Goal: Task Accomplishment & Management: Complete application form

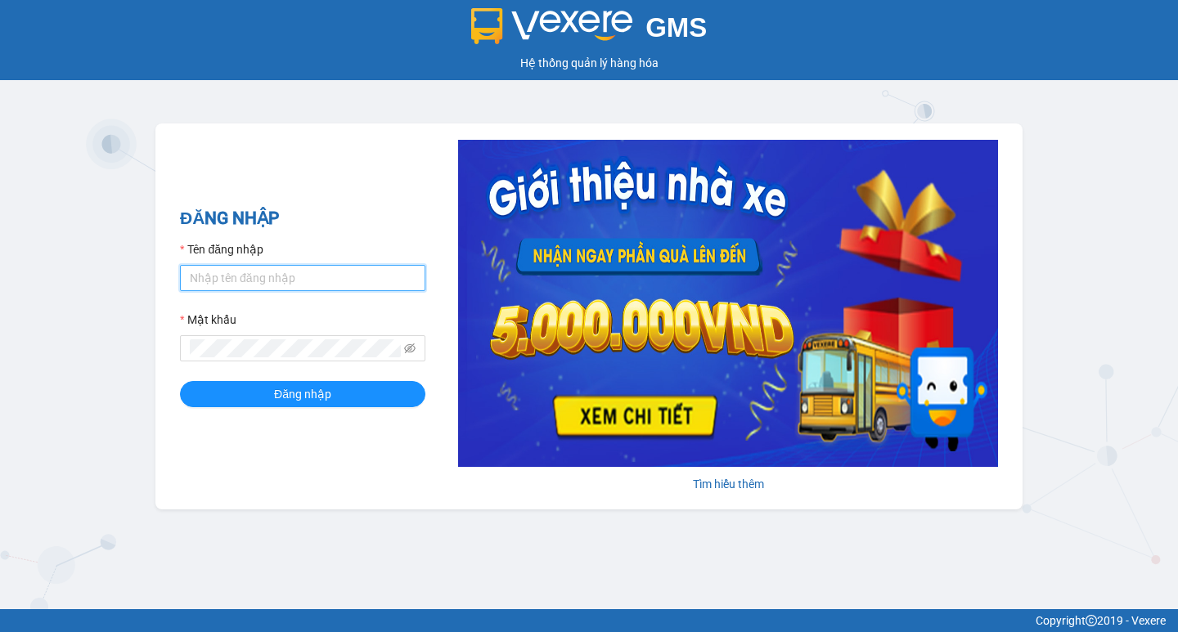
click at [316, 277] on input "Tên đăng nhập" at bounding box center [302, 278] width 245 height 26
type input "thuoctv.kimhoang"
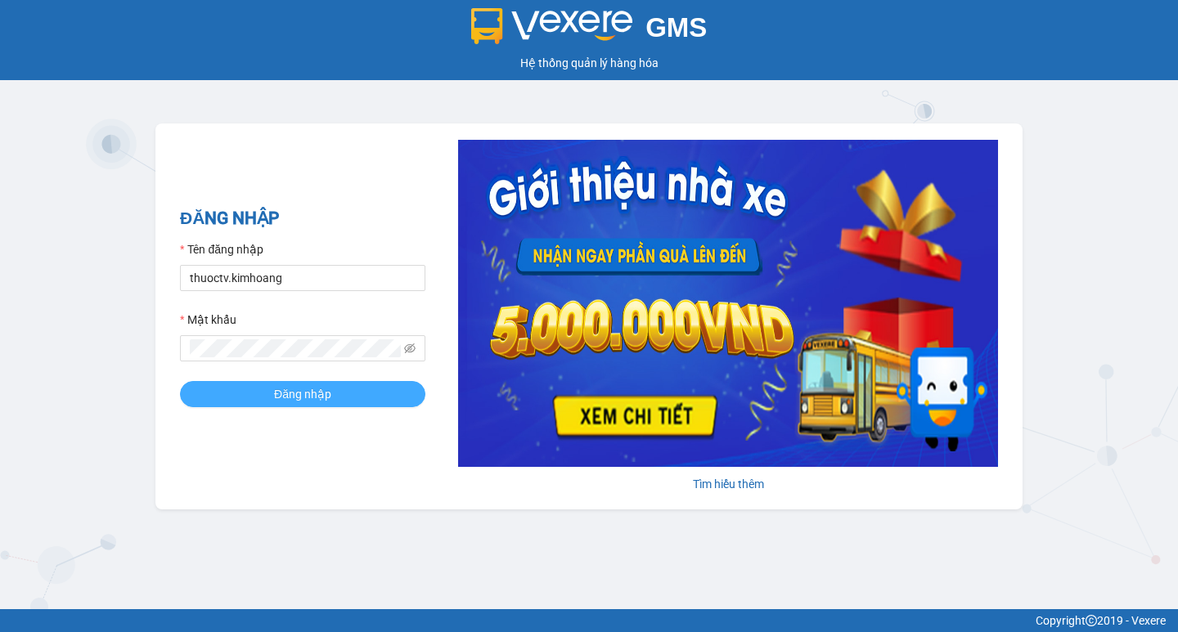
click at [286, 395] on span "Đăng nhập" at bounding box center [302, 394] width 57 height 18
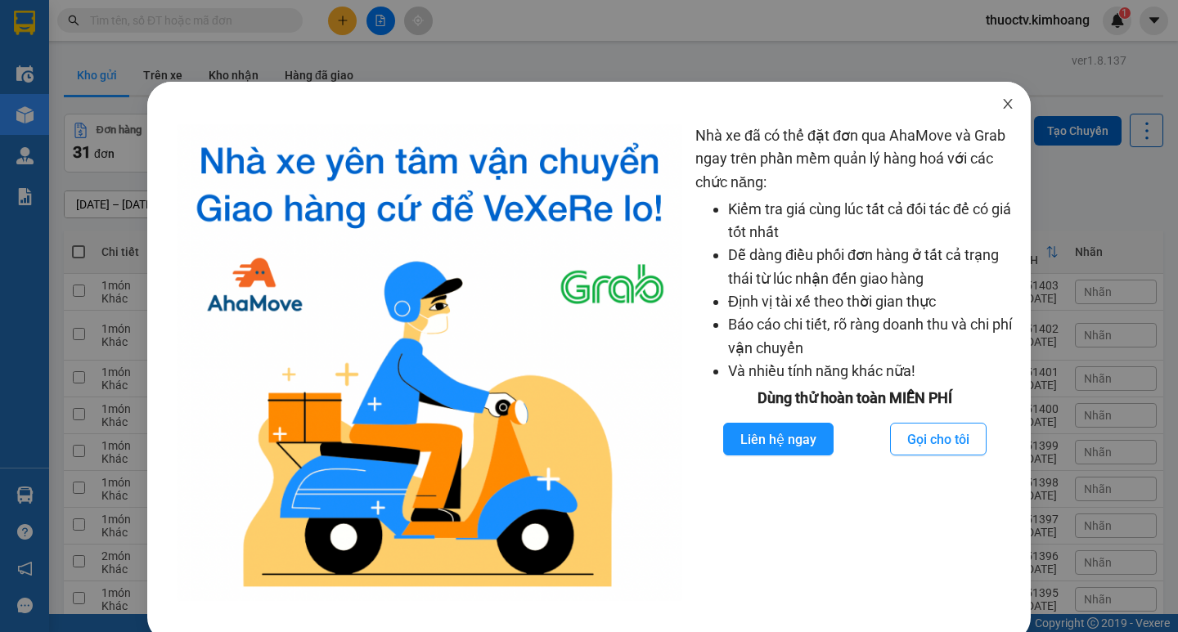
click at [1001, 106] on icon "close" at bounding box center [1007, 103] width 13 height 13
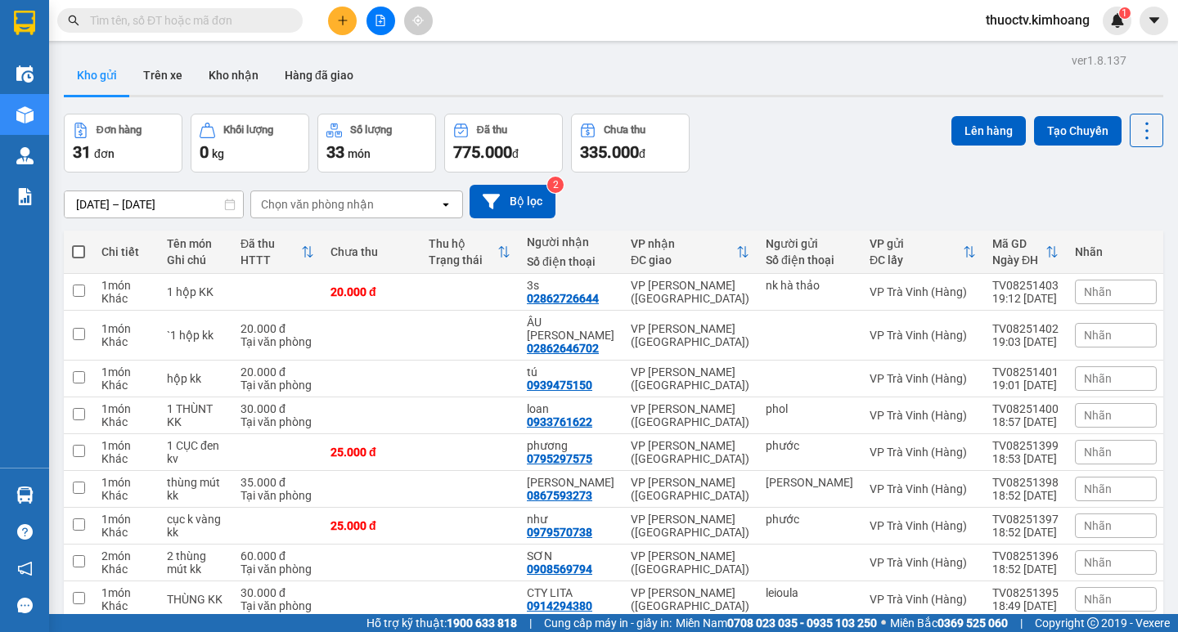
click at [887, 140] on div "Đơn hàng 31 đơn [PERSON_NAME] 0 kg Số [PERSON_NAME] 33 món Đã thu 775.000 [PERS…" at bounding box center [613, 143] width 1099 height 59
drag, startPoint x: 874, startPoint y: 172, endPoint x: 807, endPoint y: 174, distance: 67.1
click at [874, 171] on div "ver 1.8.137 Kho gửi Trên xe [PERSON_NAME] Hàng đã [PERSON_NAME] hàng 31 đơn [PE…" at bounding box center [613, 381] width 1112 height 665
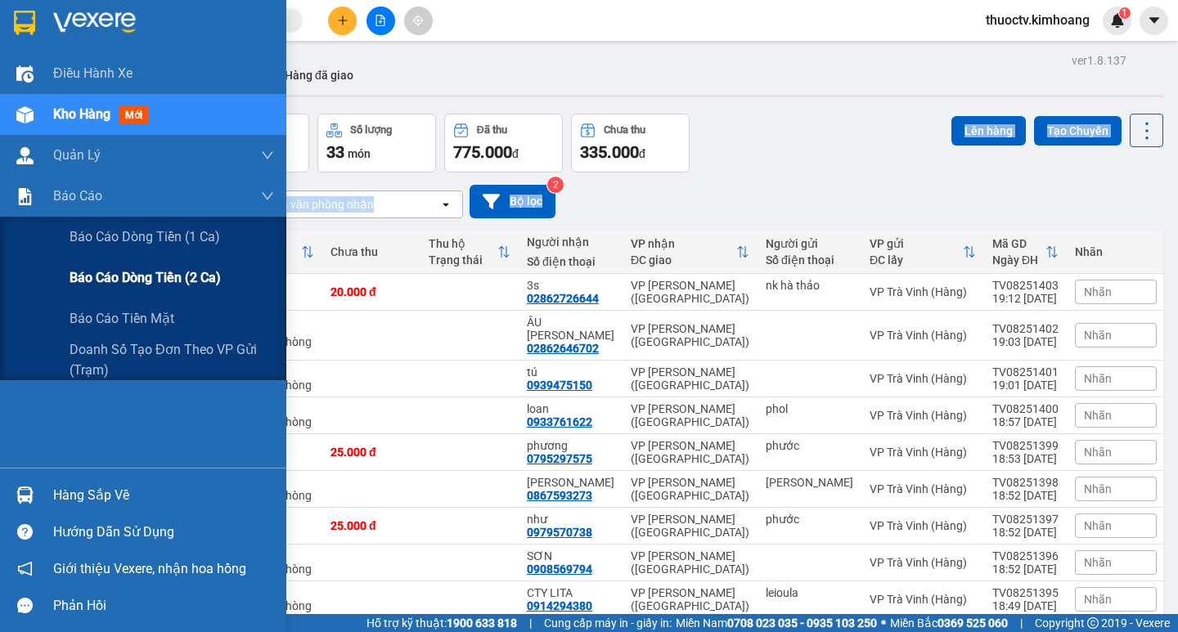
click at [121, 276] on span "Báo cáo dòng tiền (2 ca)" at bounding box center [145, 277] width 151 height 20
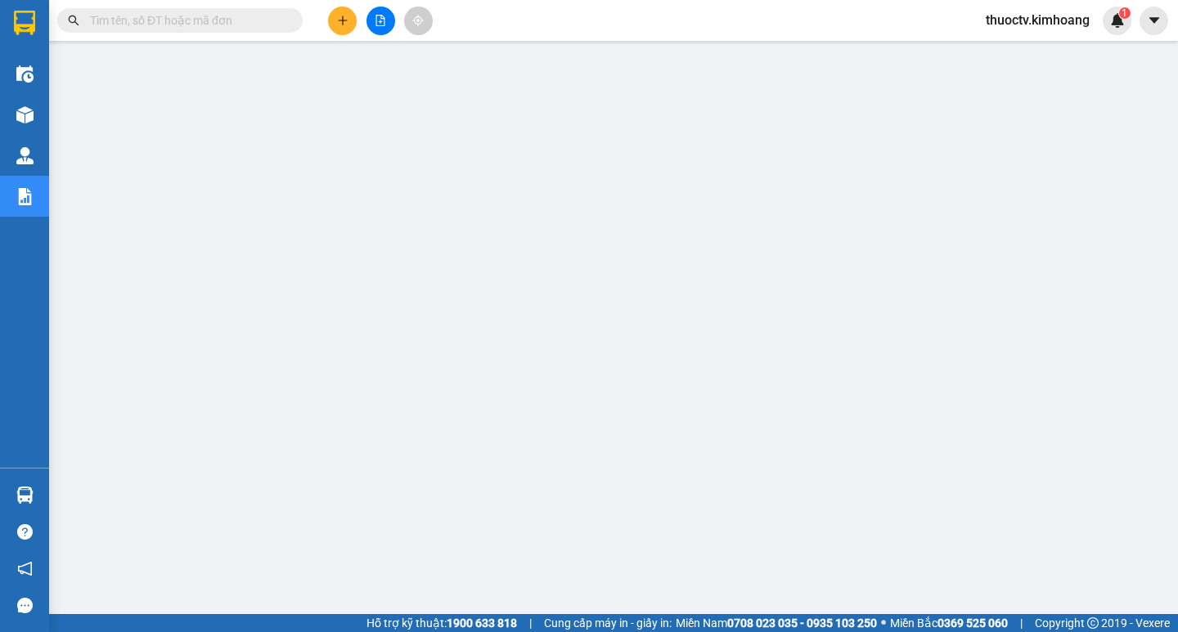
click at [137, 26] on input "text" at bounding box center [186, 20] width 193 height 18
click at [337, 20] on icon "plus" at bounding box center [342, 20] width 11 height 11
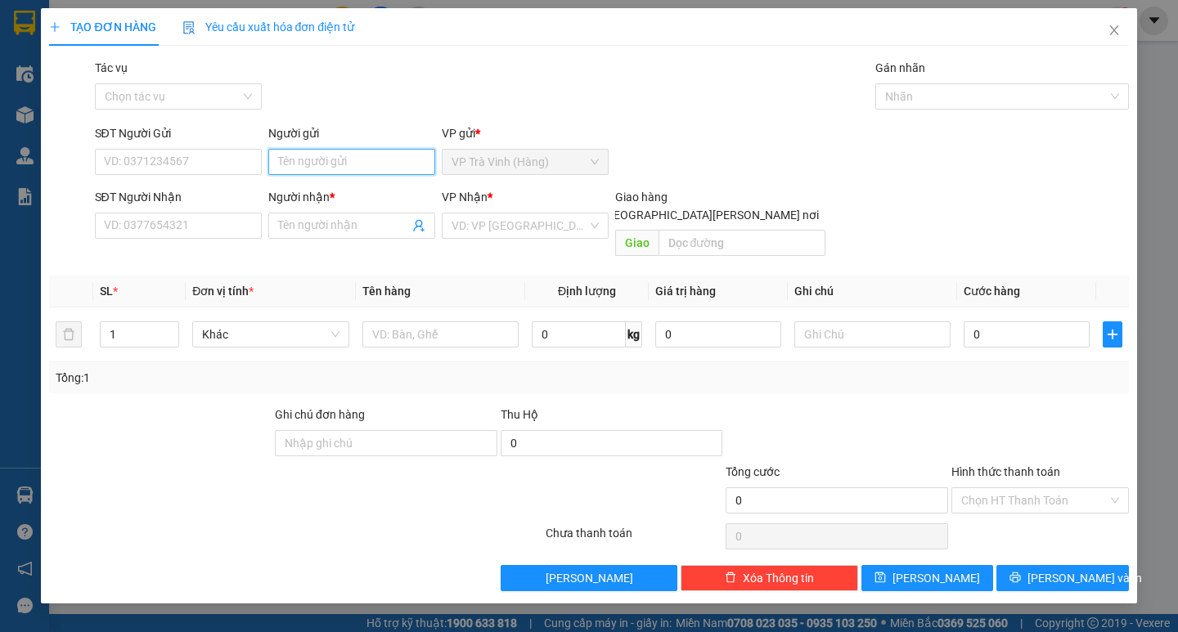
click at [320, 155] on input "Người gửi" at bounding box center [351, 162] width 167 height 26
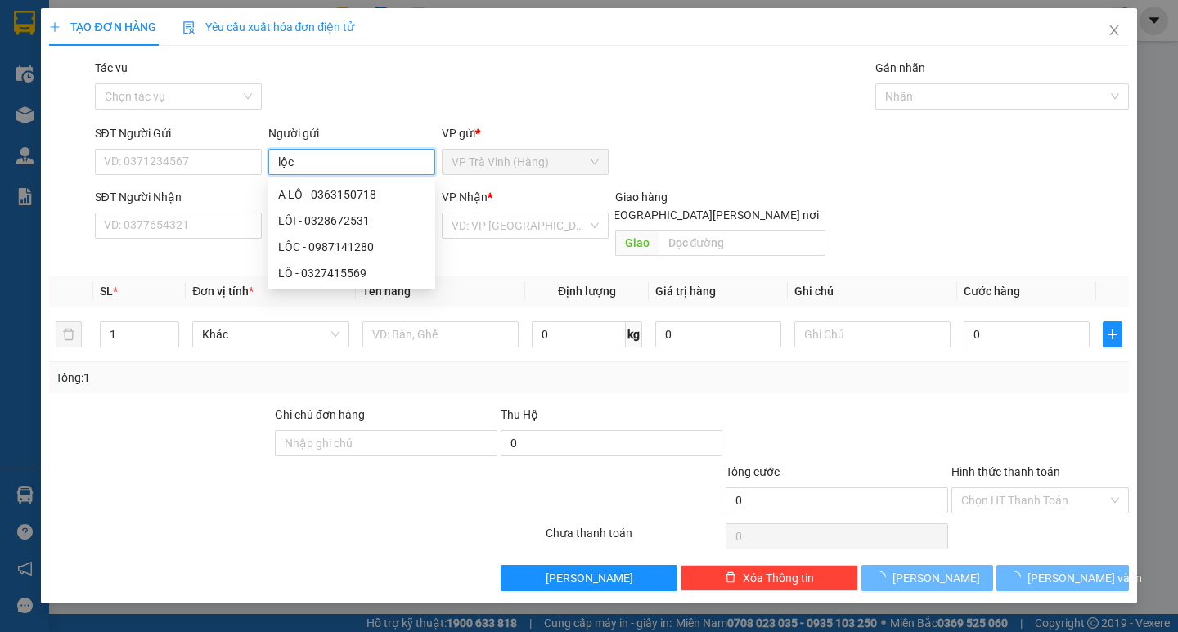
type input "lộc"
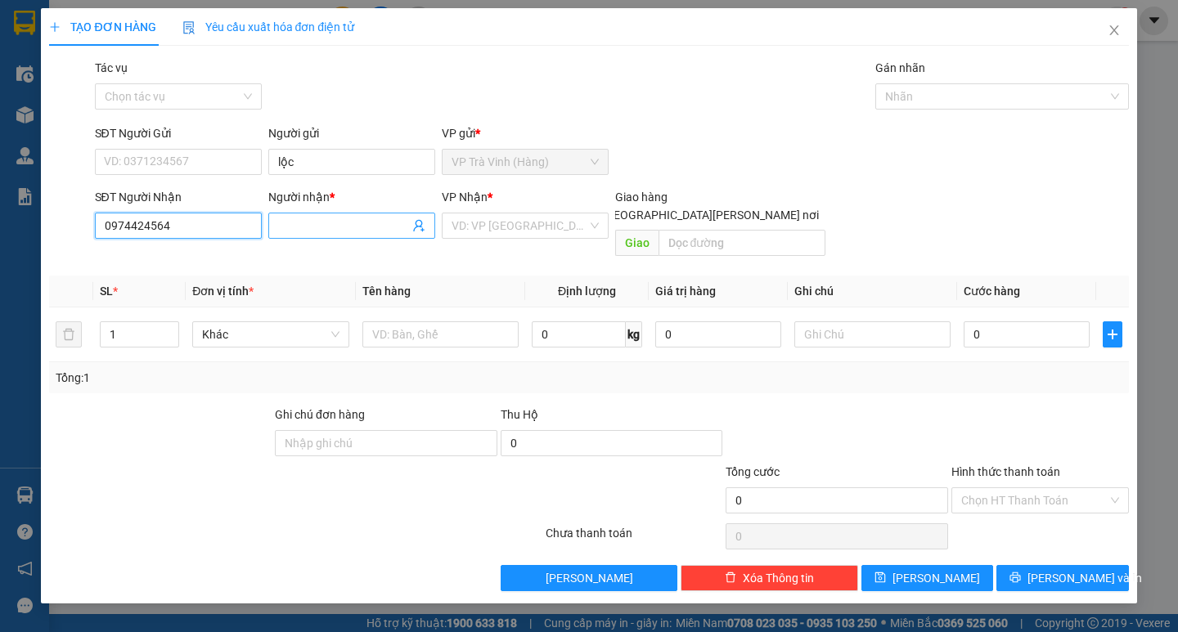
type input "0974424564"
click at [306, 230] on input "Người nhận *" at bounding box center [343, 226] width 131 height 18
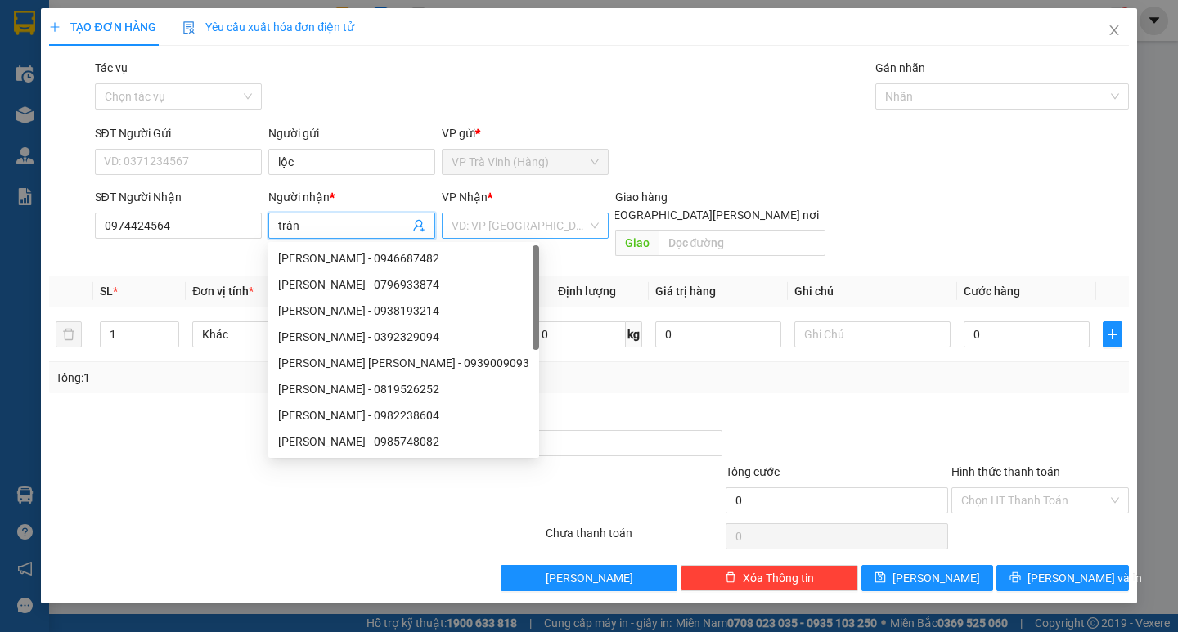
type input "trân"
click at [452, 224] on input "search" at bounding box center [519, 225] width 136 height 25
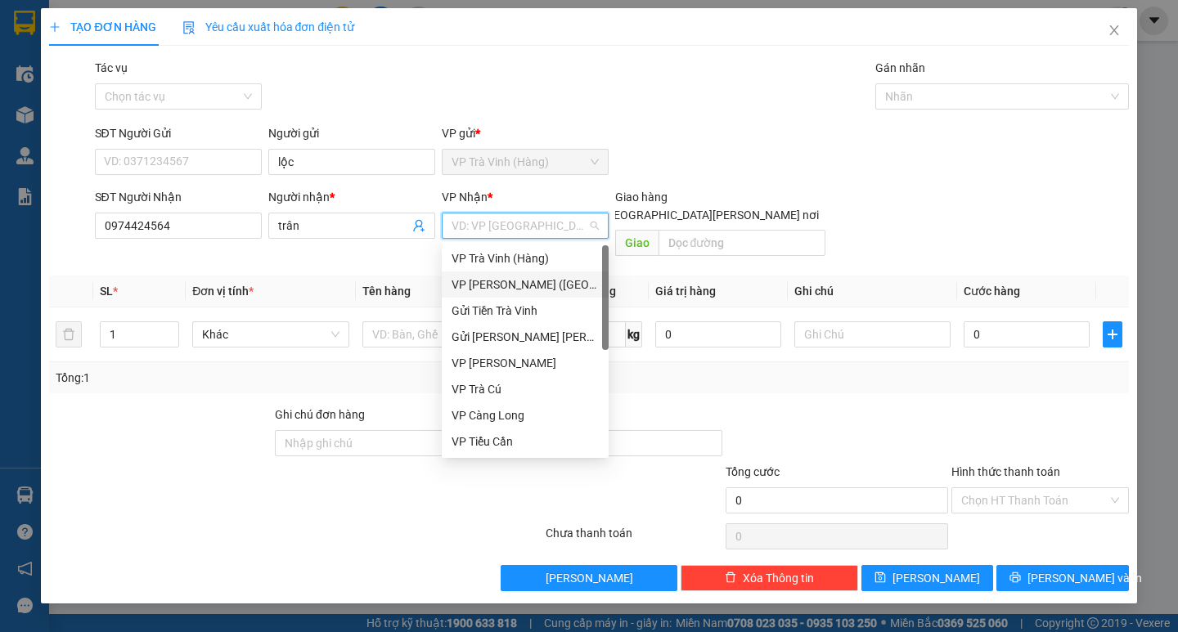
click at [507, 278] on div "VP [PERSON_NAME] ([GEOGRAPHIC_DATA])" at bounding box center [524, 285] width 147 height 18
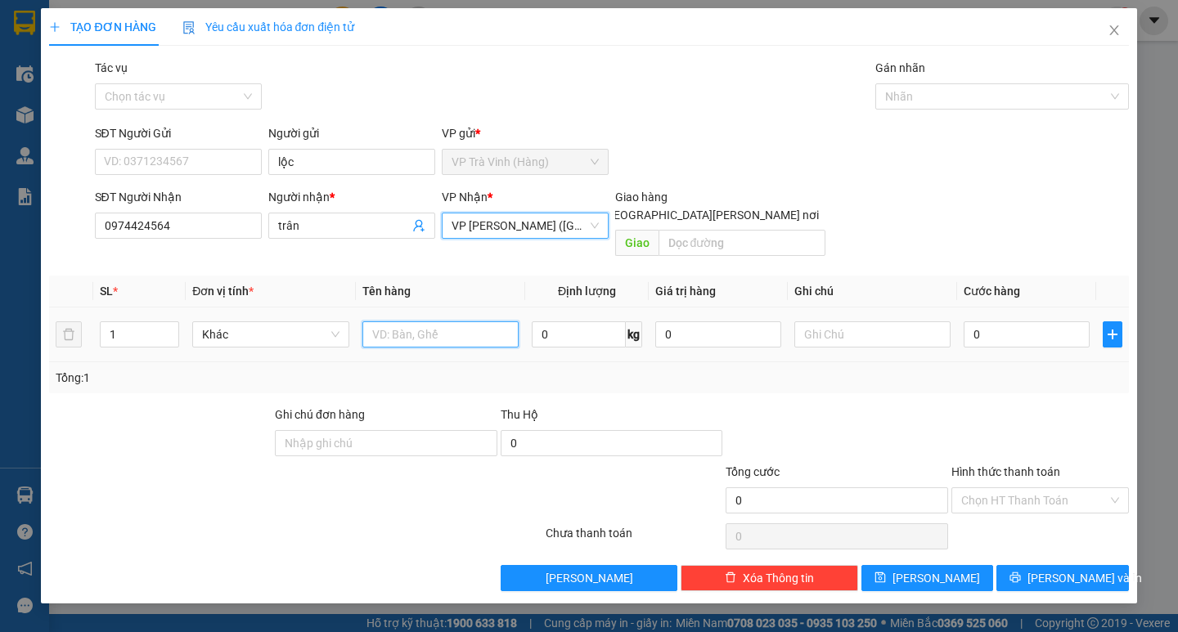
click at [416, 322] on input "text" at bounding box center [440, 334] width 156 height 26
type input "1 hộp kk"
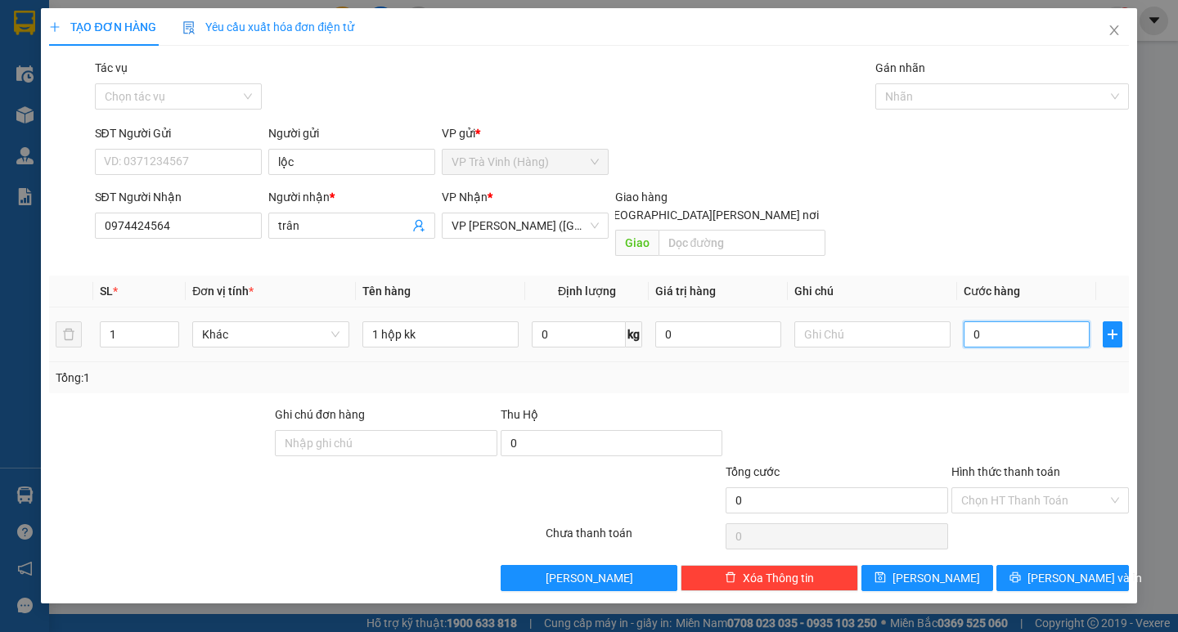
click at [1003, 321] on input "0" at bounding box center [1027, 334] width 126 height 26
type input "2"
type input "20"
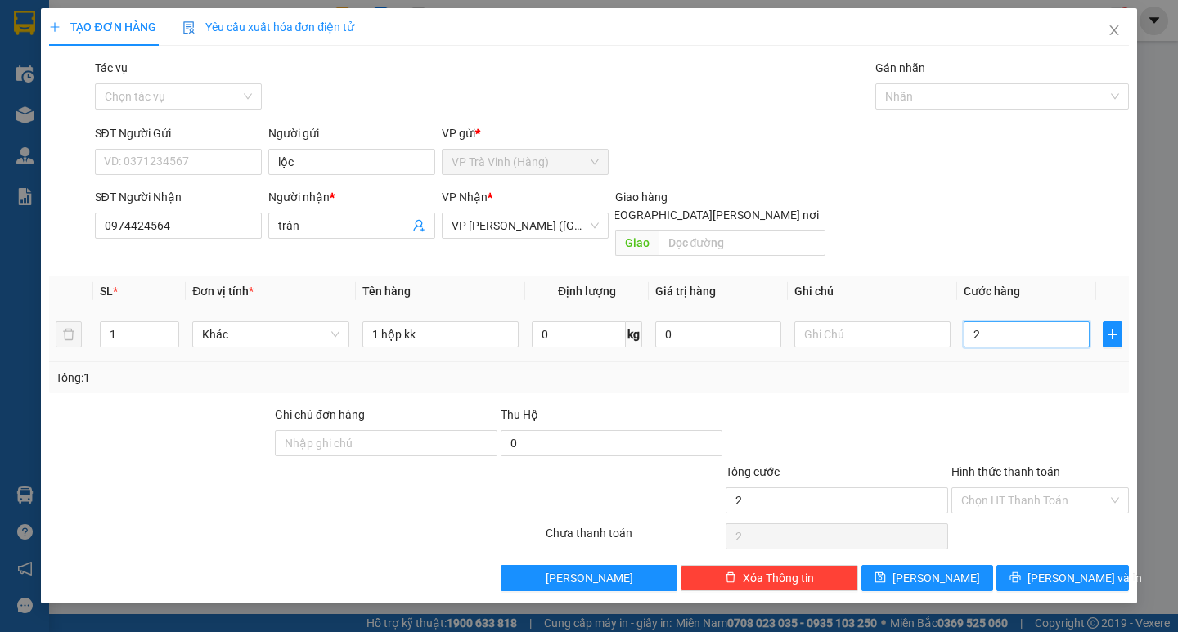
type input "20"
type input "20.000"
click at [991, 371] on div "Tổng: 1" at bounding box center [588, 377] width 1079 height 31
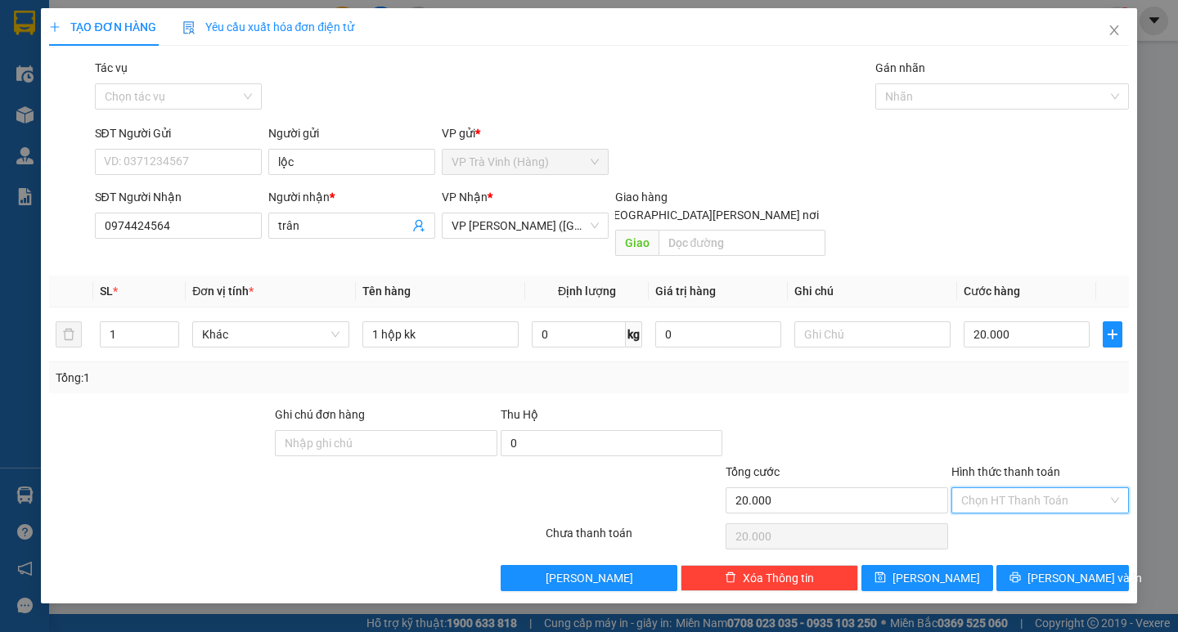
click at [1034, 488] on input "Hình thức thanh toán" at bounding box center [1034, 500] width 146 height 25
click at [1041, 510] on div "Tại văn phòng" at bounding box center [1040, 515] width 158 height 18
type input "0"
click at [1046, 565] on button "[PERSON_NAME] và In" at bounding box center [1062, 578] width 132 height 26
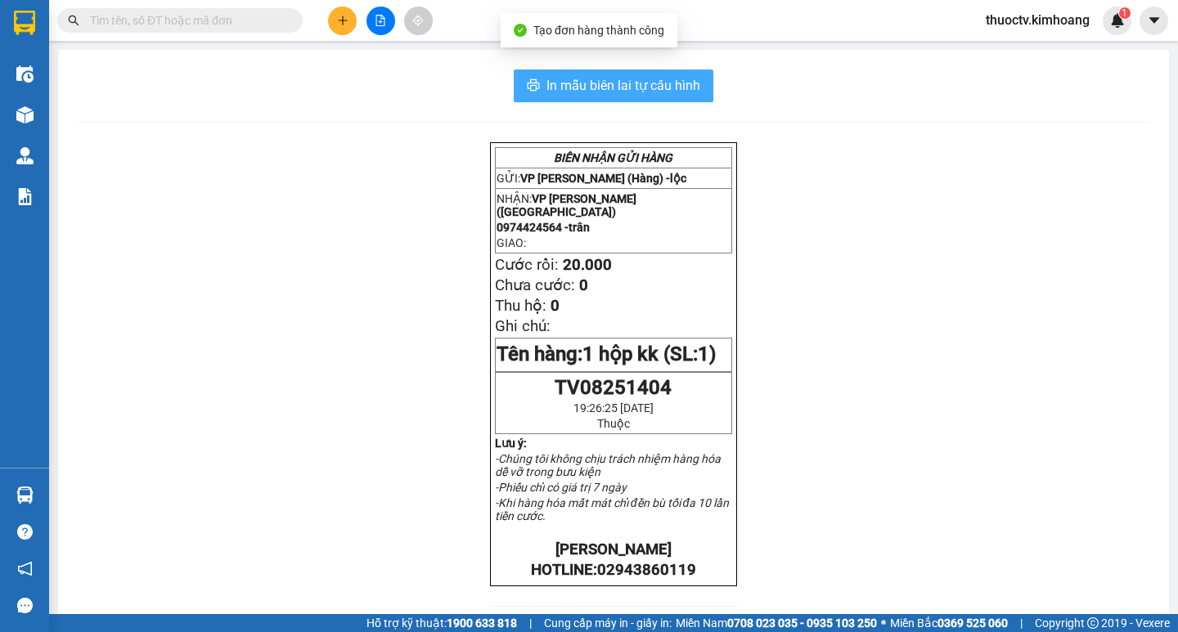
click at [681, 75] on span "In mẫu biên lai tự cấu hình" at bounding box center [623, 85] width 154 height 20
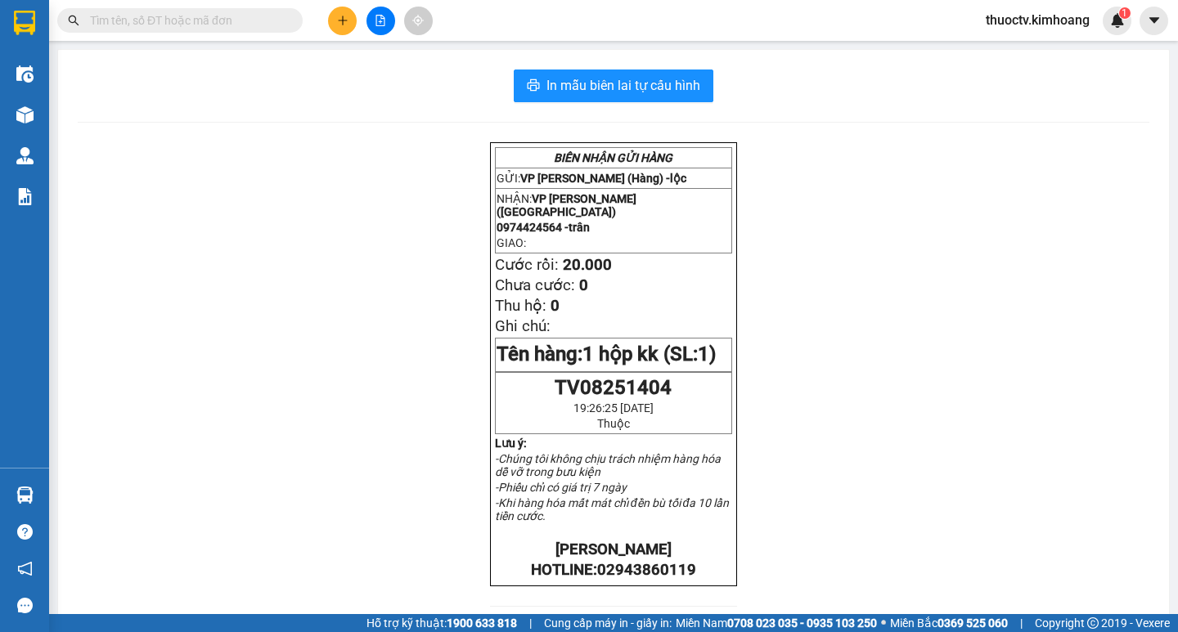
click at [955, 240] on div "[PERSON_NAME] GỬI HÀNG GỬI: VP [PERSON_NAME] ([GEOGRAPHIC_DATA]) - [GEOGRAPHIC_…" at bounding box center [613, 582] width 1071 height 880
click at [904, 186] on div "[PERSON_NAME] GỬI HÀNG GỬI: VP [PERSON_NAME] ([GEOGRAPHIC_DATA]) - [GEOGRAPHIC_…" at bounding box center [613, 582] width 1071 height 880
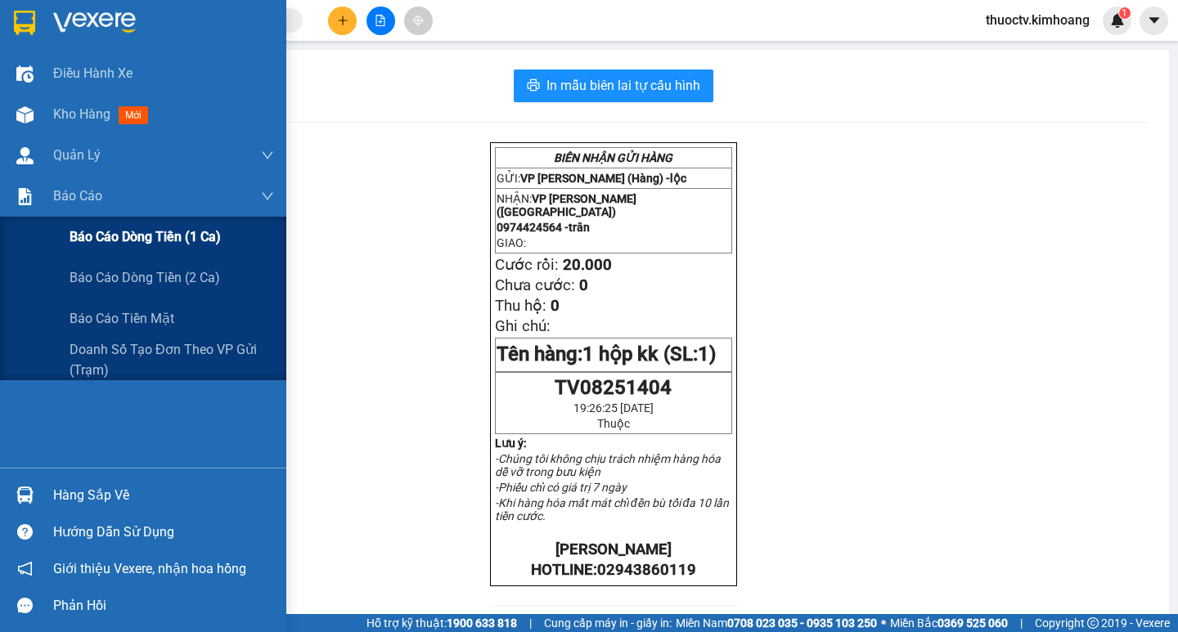
click at [113, 236] on span "Báo cáo dòng tiền (1 ca)" at bounding box center [145, 237] width 151 height 20
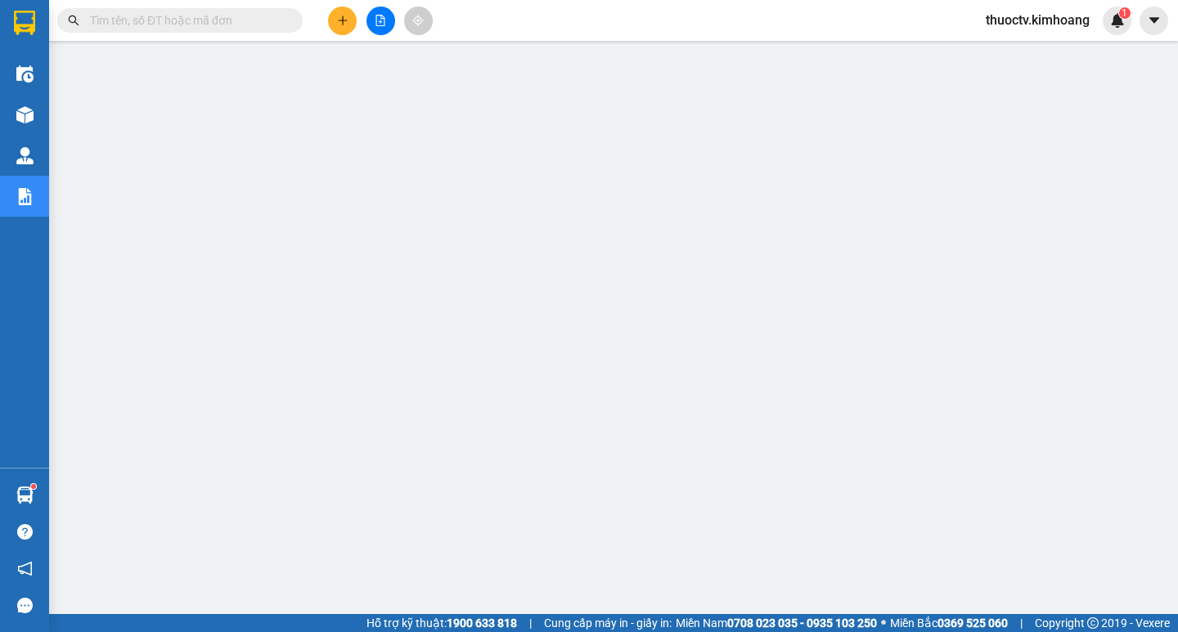
click at [156, 25] on input "text" at bounding box center [186, 20] width 193 height 18
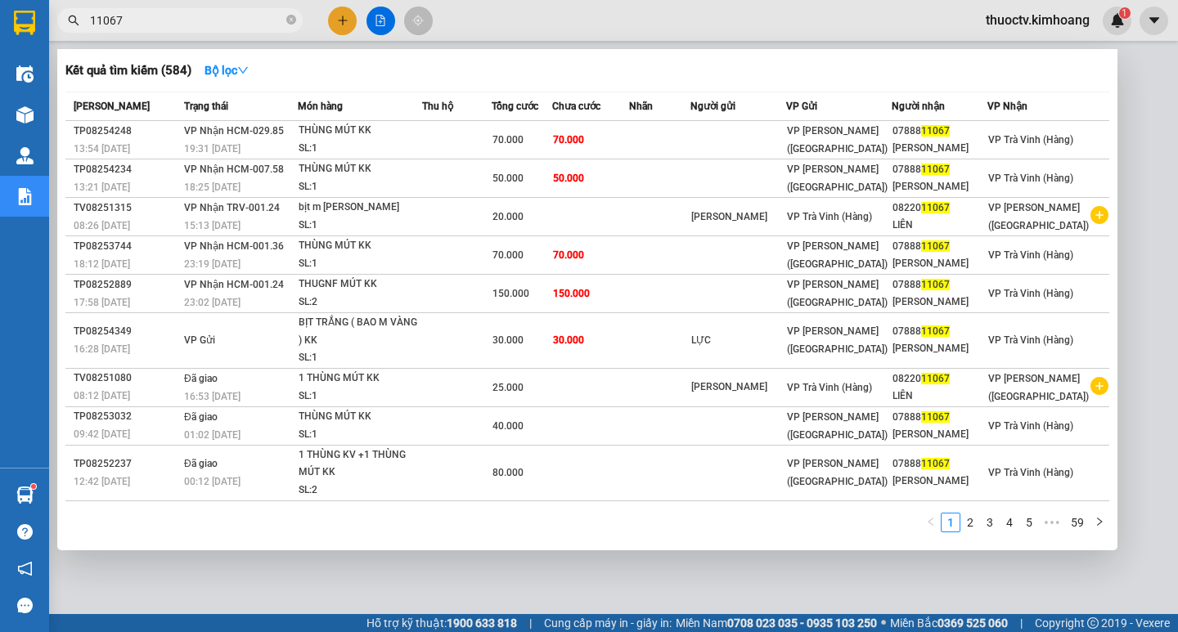
click at [146, 24] on input "11067" at bounding box center [186, 20] width 193 height 18
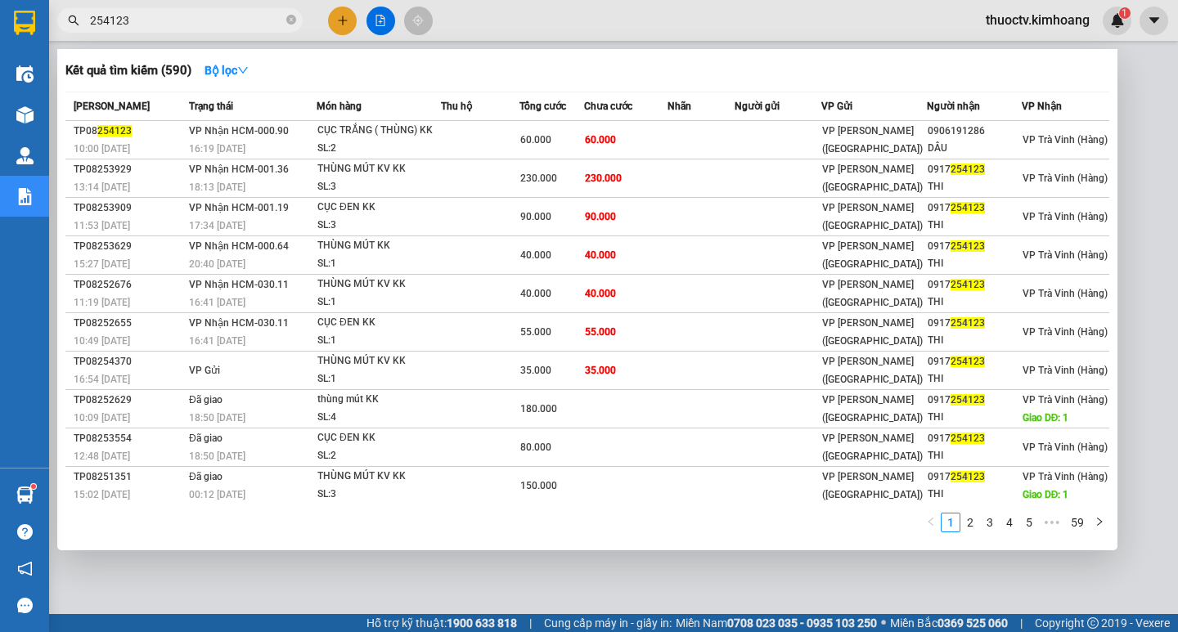
click at [138, 17] on input "254123" at bounding box center [186, 20] width 193 height 18
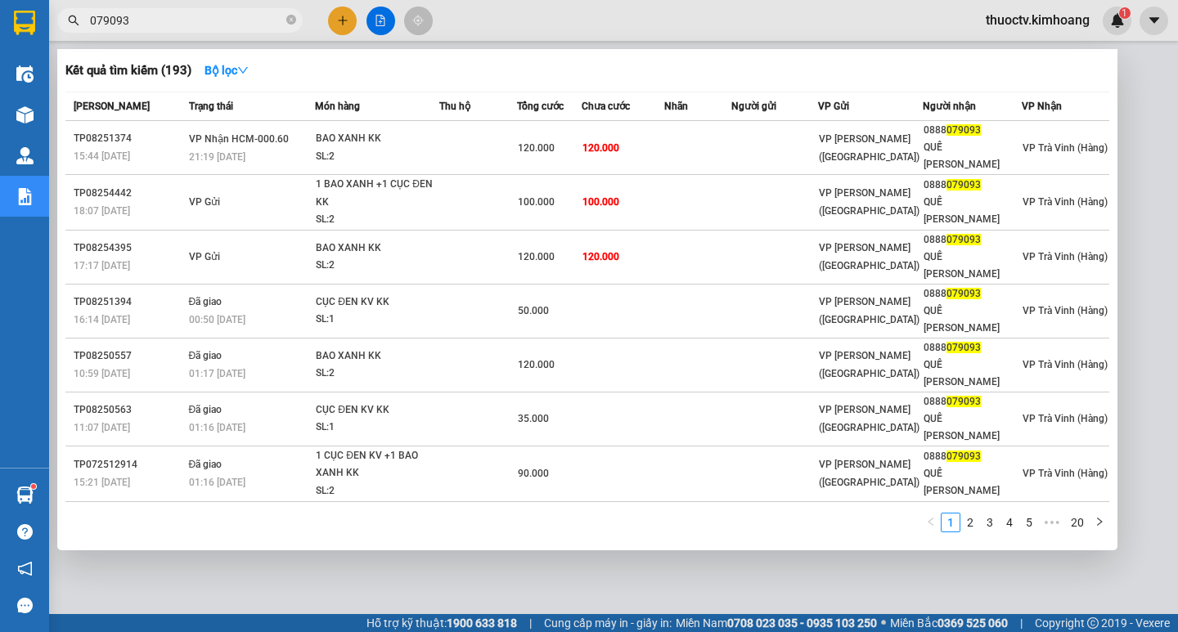
click at [135, 17] on input "079093" at bounding box center [186, 20] width 193 height 18
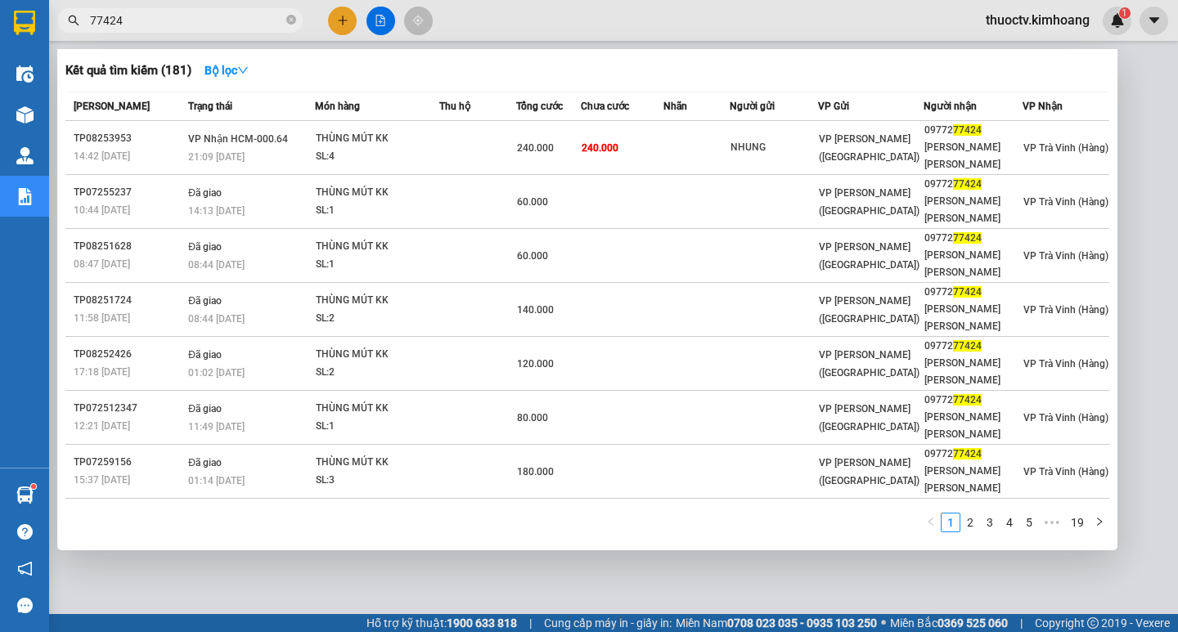
click at [133, 19] on input "77424" at bounding box center [186, 20] width 193 height 18
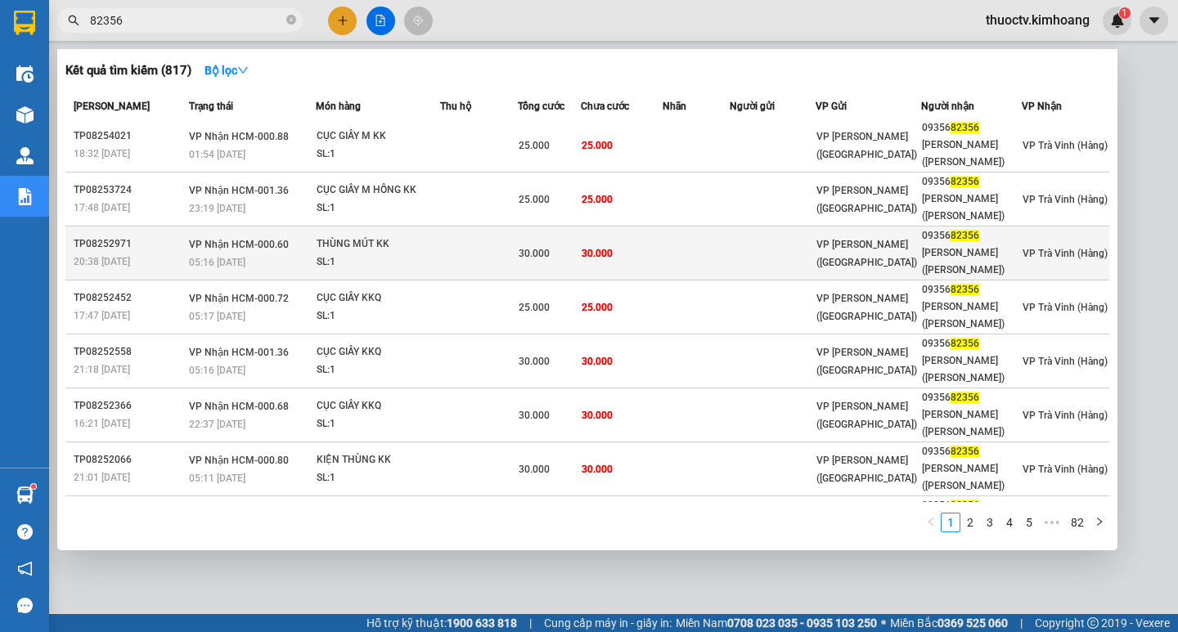
scroll to position [3, 0]
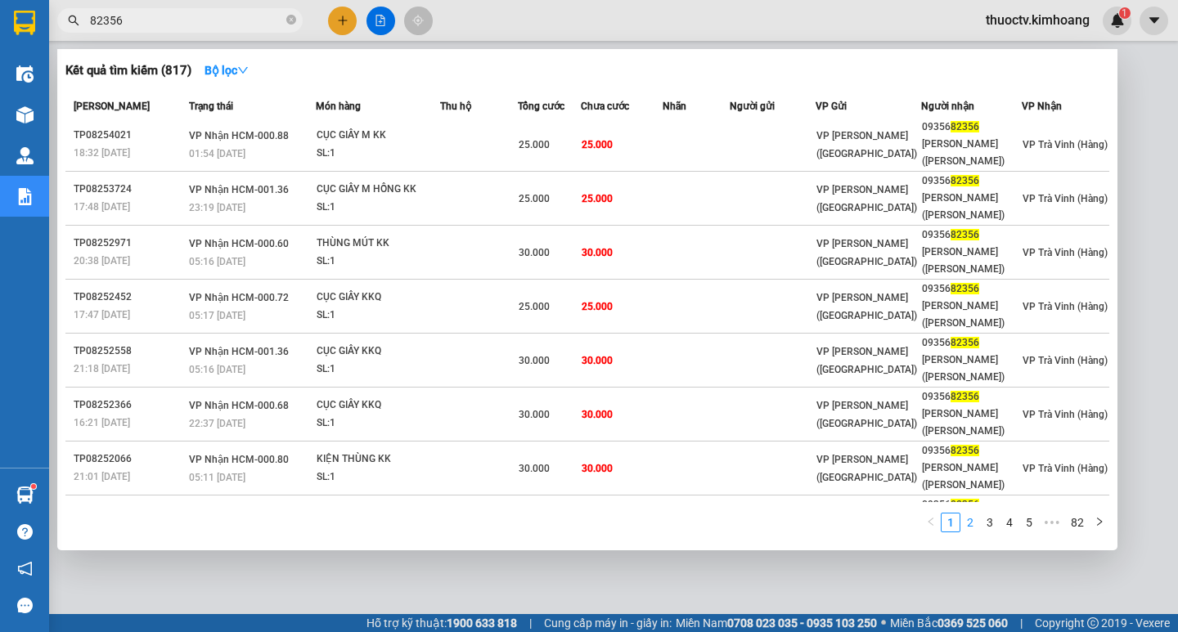
click at [973, 520] on link "2" at bounding box center [970, 523] width 18 height 18
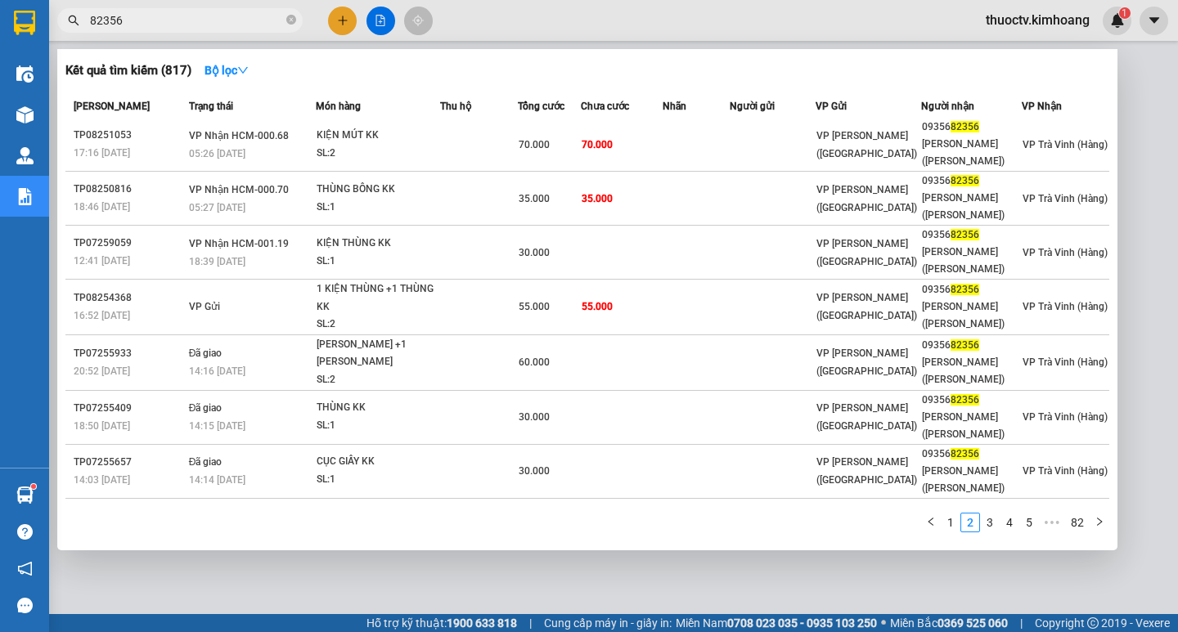
click at [137, 24] on input "82356" at bounding box center [186, 20] width 193 height 18
click at [135, 25] on input "82356" at bounding box center [186, 20] width 193 height 18
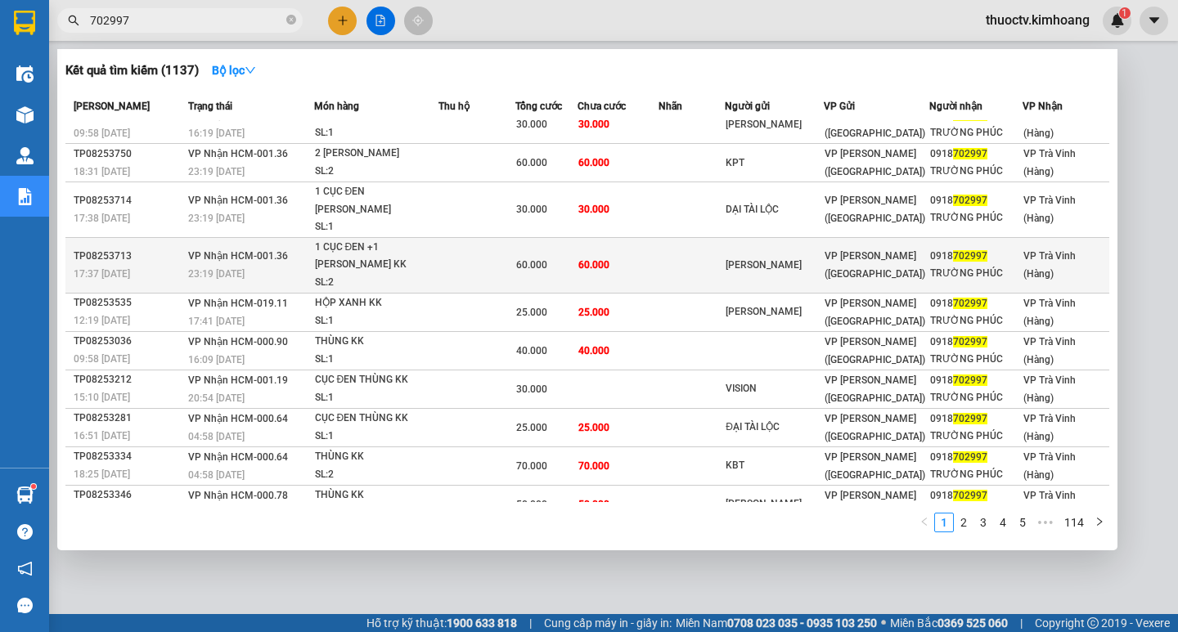
scroll to position [20, 0]
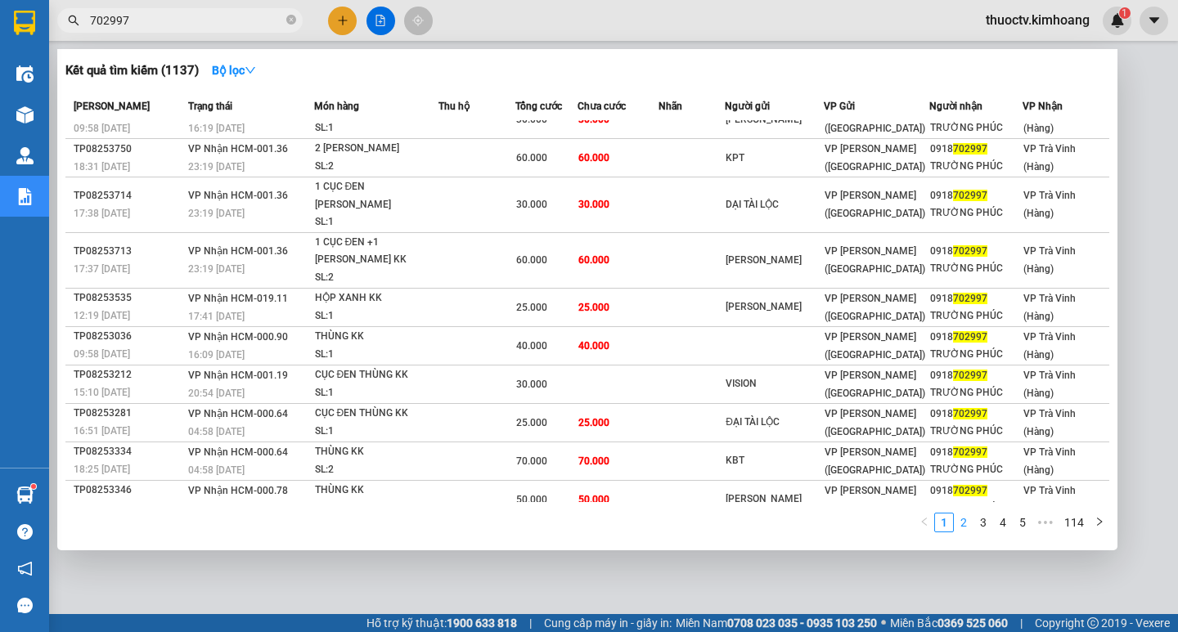
type input "702997"
click at [964, 519] on link "2" at bounding box center [964, 523] width 18 height 18
click at [944, 524] on link "1" at bounding box center [944, 523] width 18 height 18
click at [961, 524] on link "2" at bounding box center [964, 523] width 18 height 18
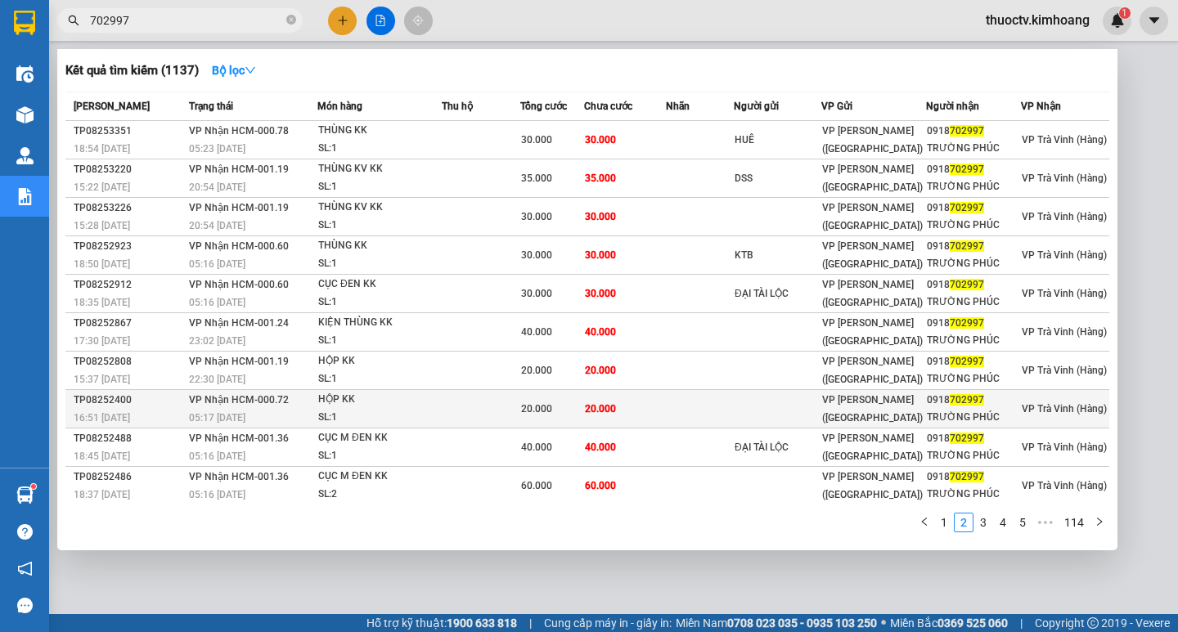
scroll to position [3, 0]
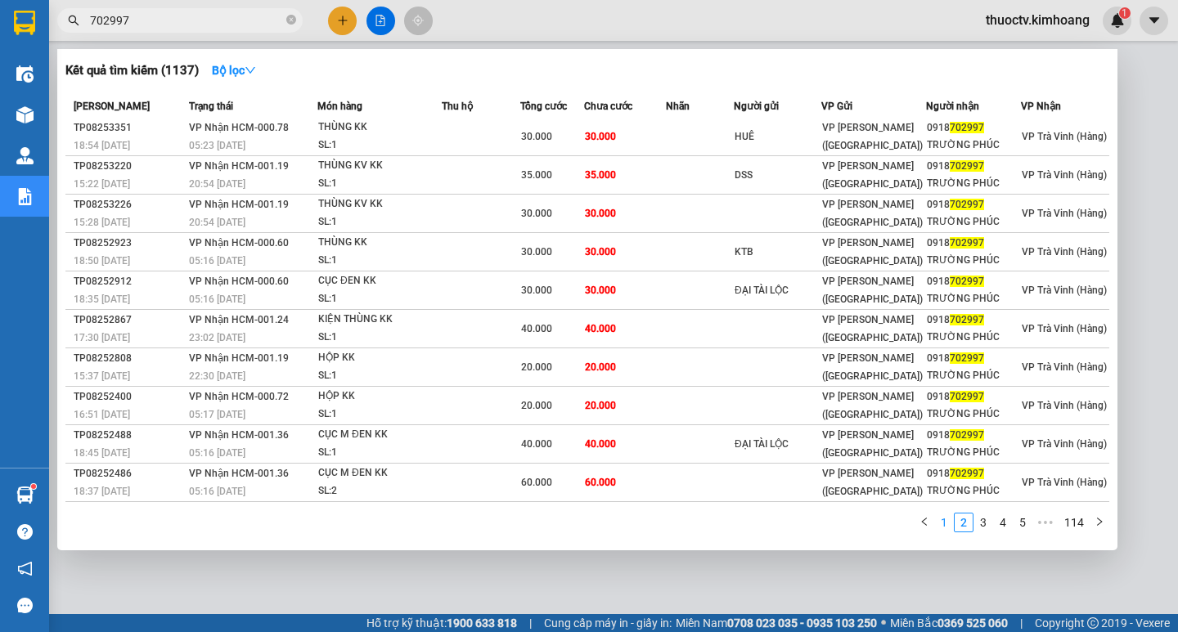
click at [944, 525] on link "1" at bounding box center [944, 523] width 18 height 18
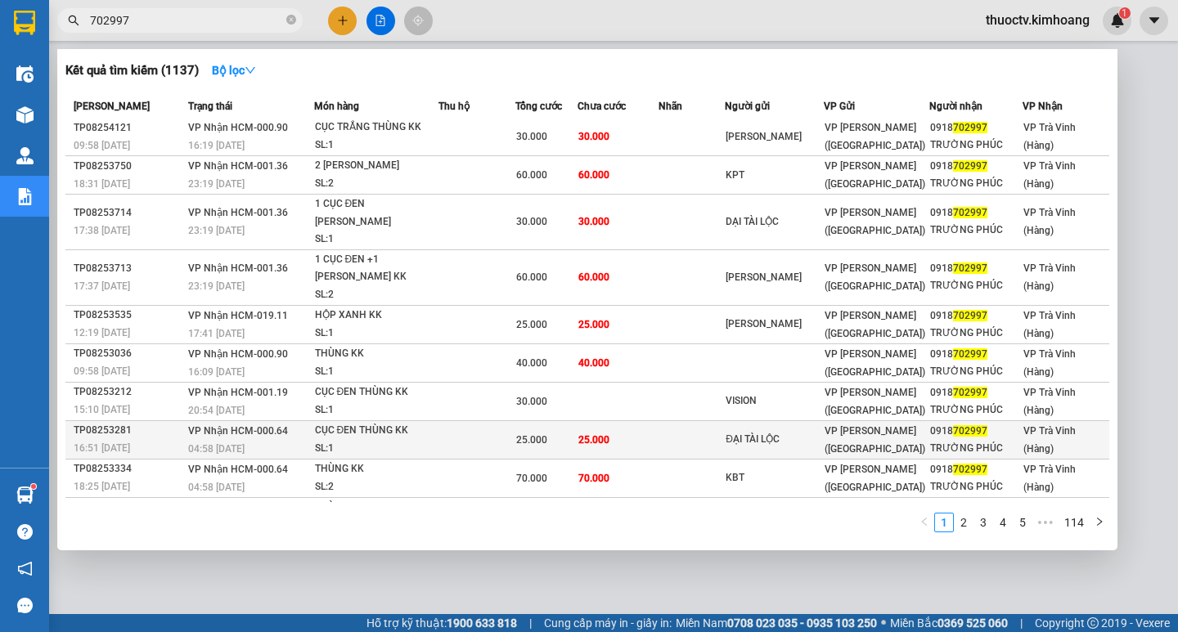
scroll to position [0, 0]
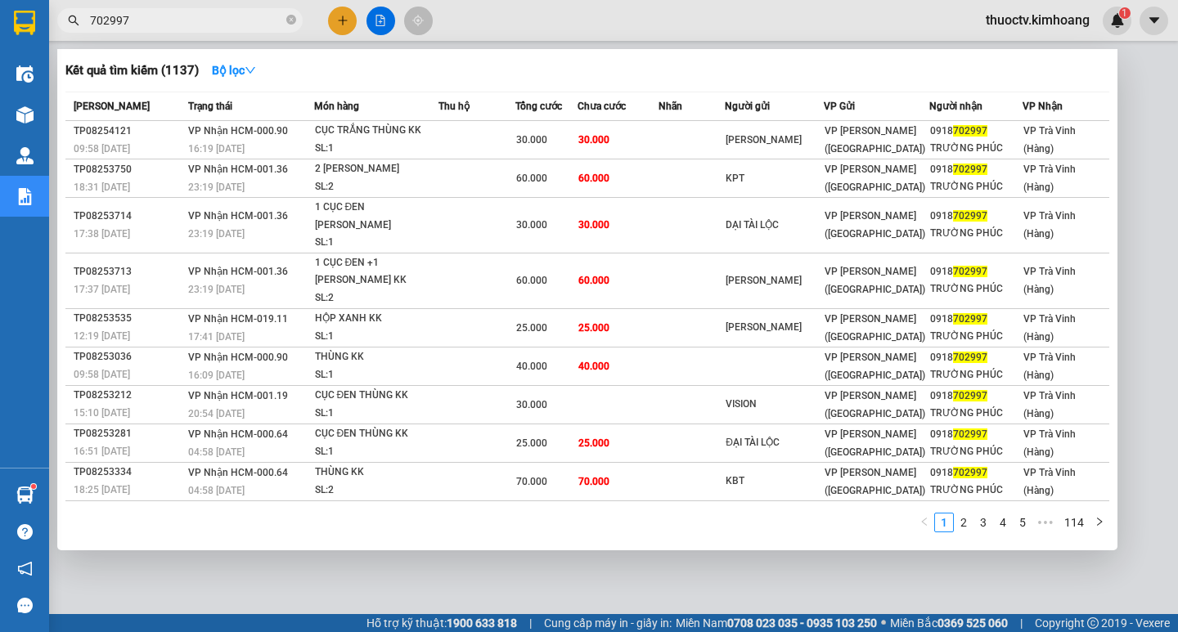
click at [135, 25] on input "702997" at bounding box center [186, 20] width 193 height 18
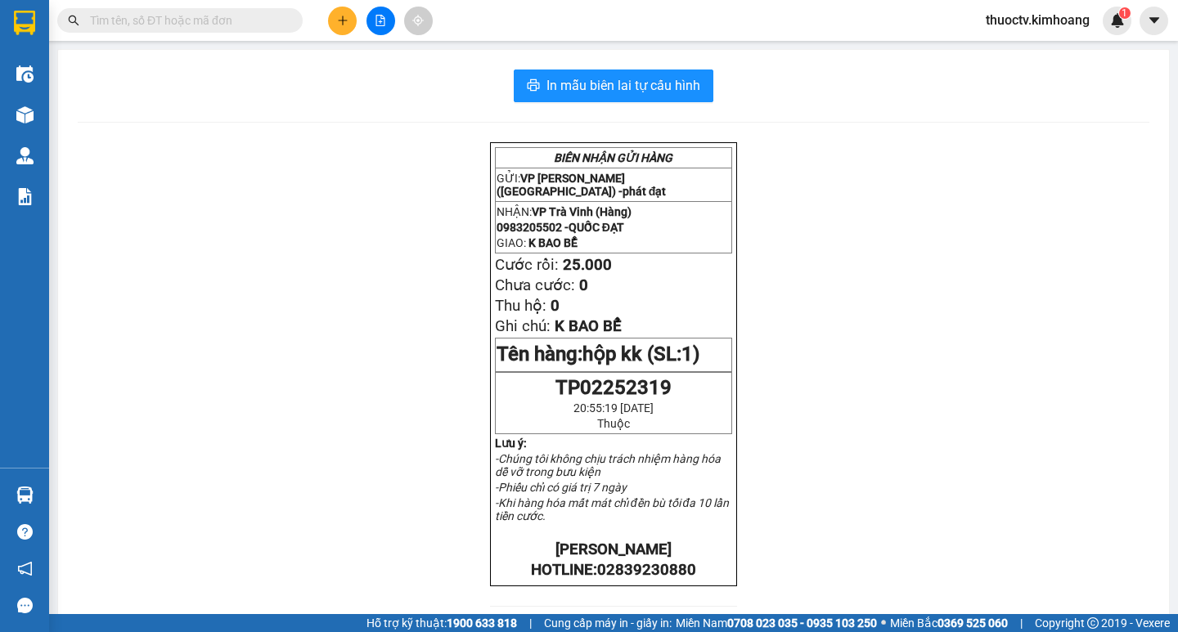
click at [160, 25] on input "text" at bounding box center [186, 20] width 193 height 18
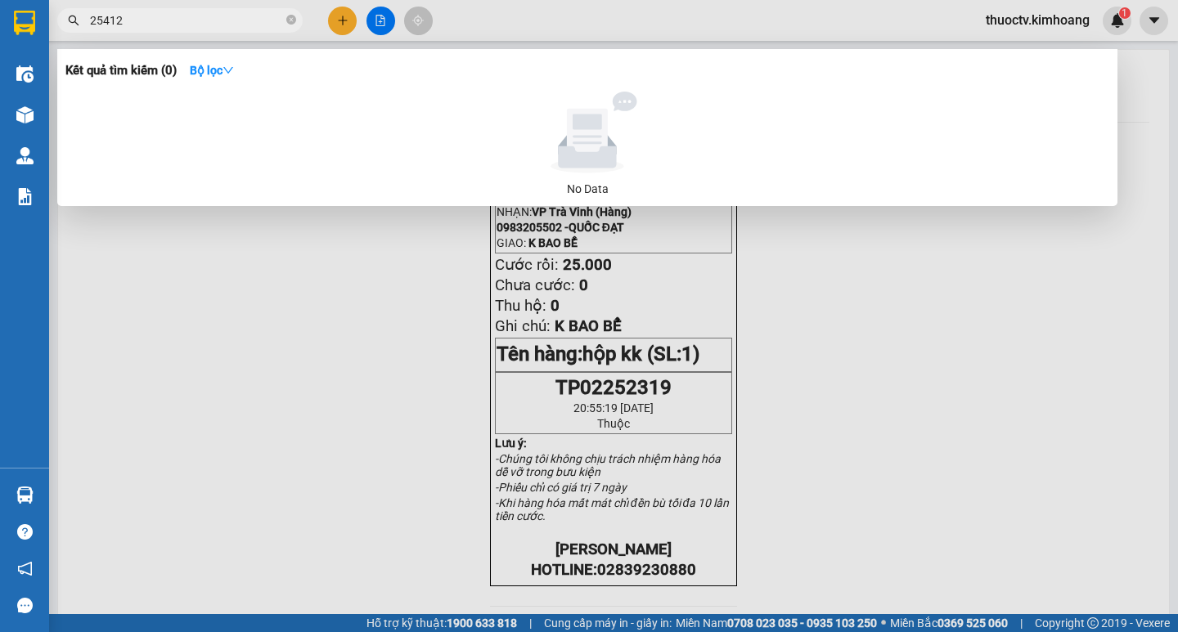
type input "254123"
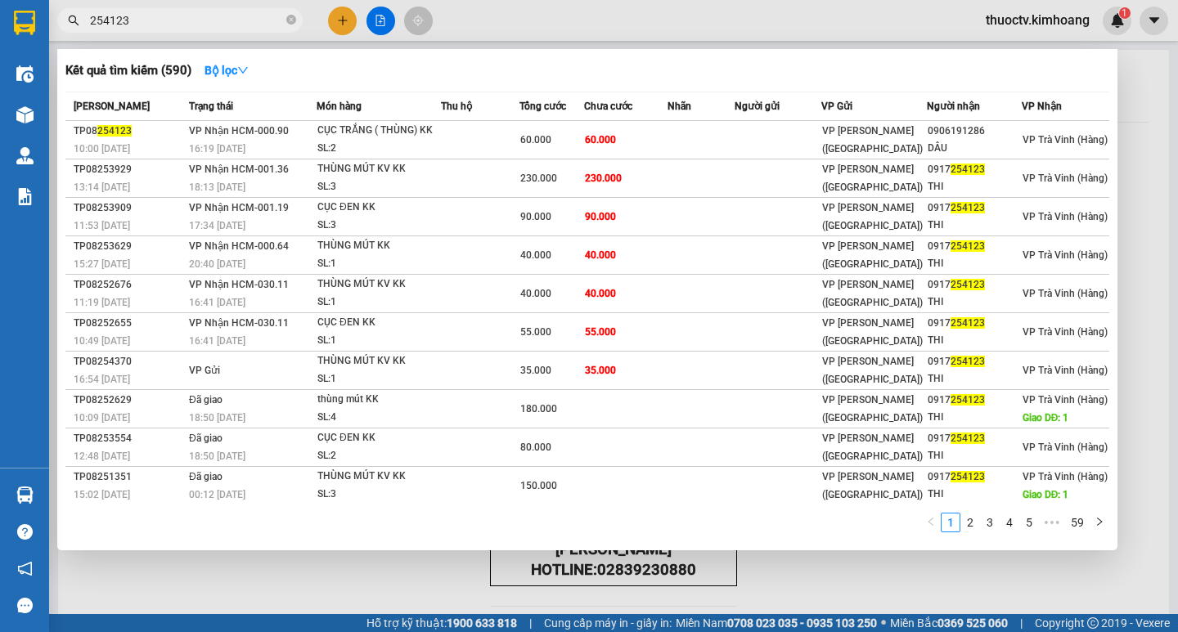
click at [142, 17] on input "254123" at bounding box center [186, 20] width 193 height 18
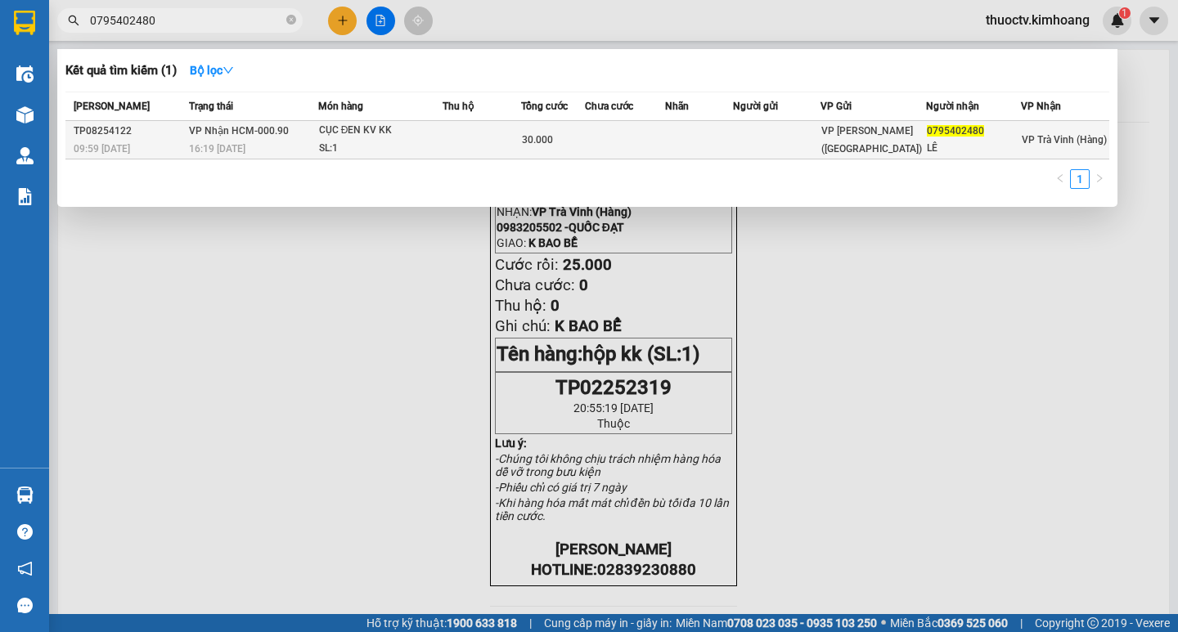
type input "0795402480"
click at [427, 138] on div "CỤC ĐEN KV KK" at bounding box center [380, 131] width 123 height 18
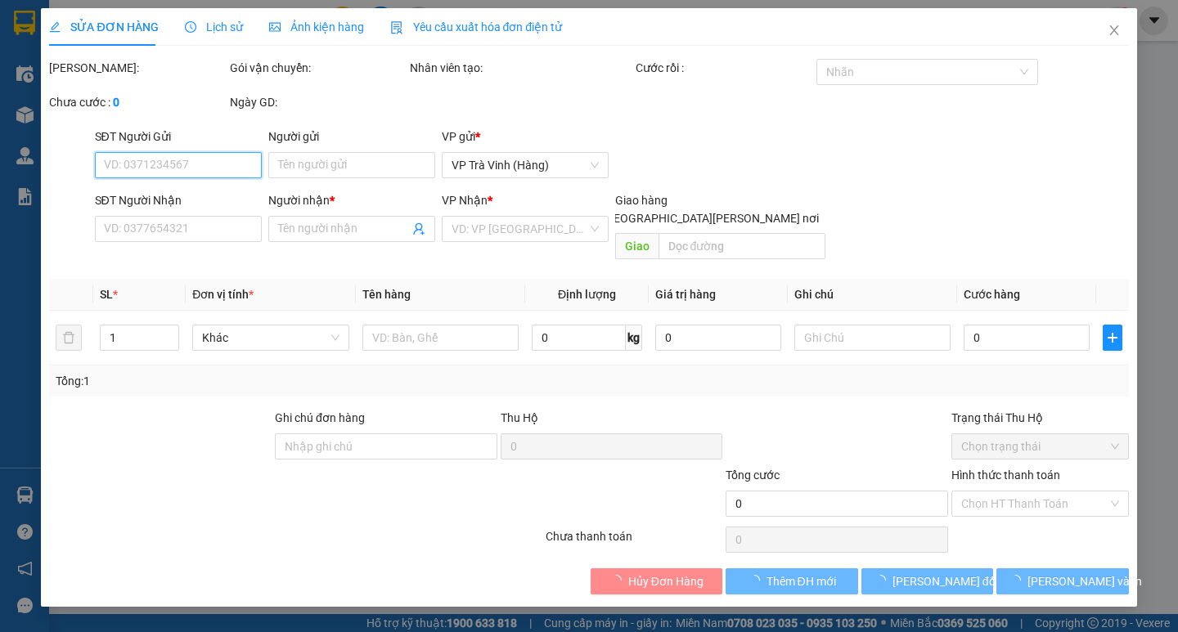
type input "0795402480"
type input "LÊ"
type input "30.000"
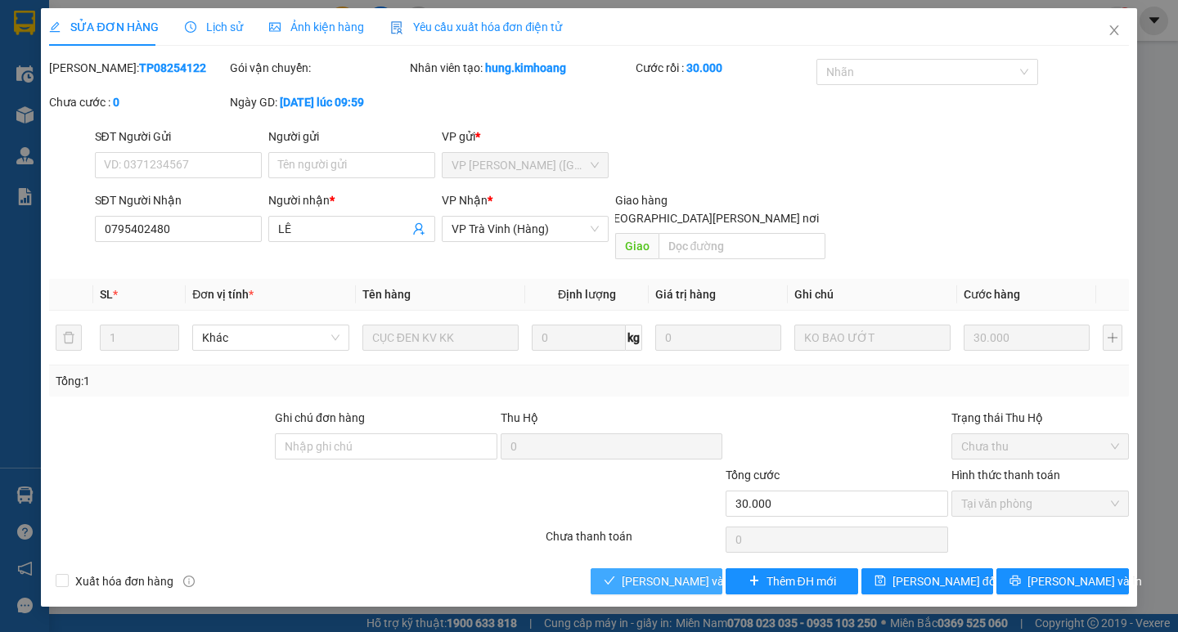
click at [672, 573] on span "Lưu và Giao hàng" at bounding box center [732, 582] width 221 height 18
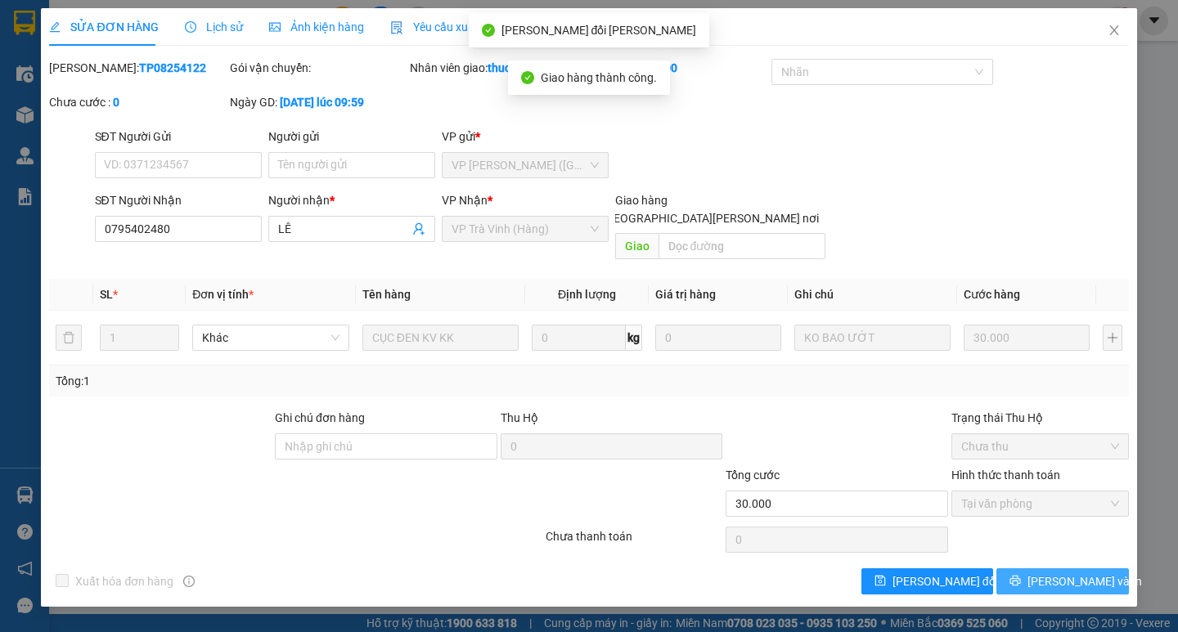
click at [1063, 573] on span "[PERSON_NAME] và In" at bounding box center [1084, 582] width 115 height 18
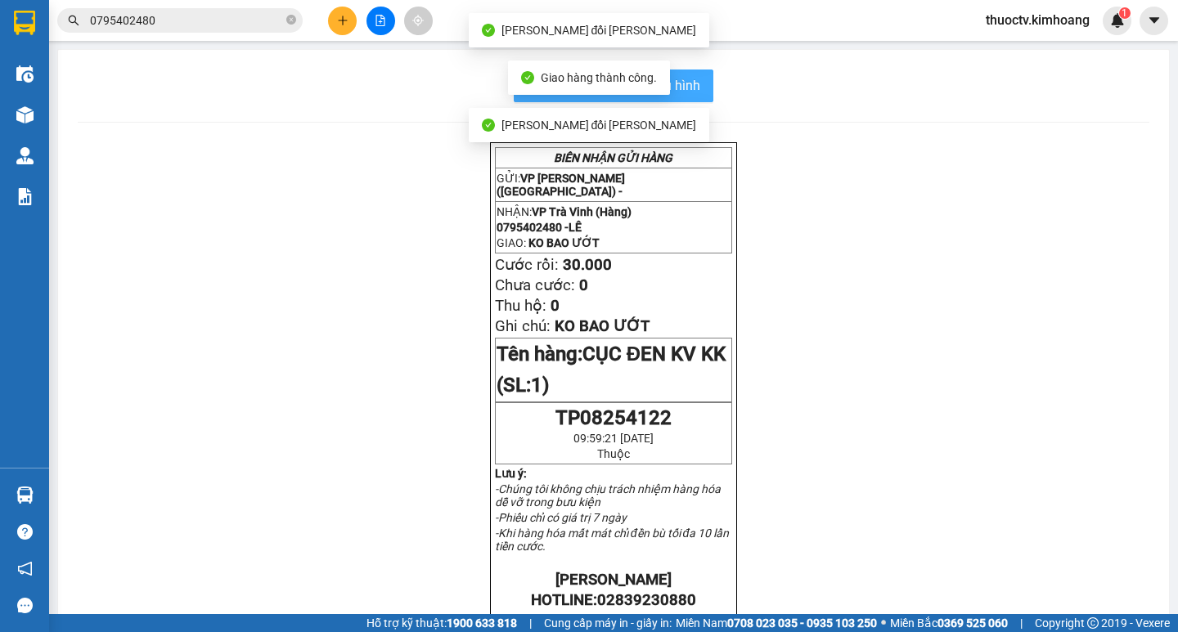
click at [689, 85] on span "In mẫu biên lai tự cấu hình" at bounding box center [623, 85] width 154 height 20
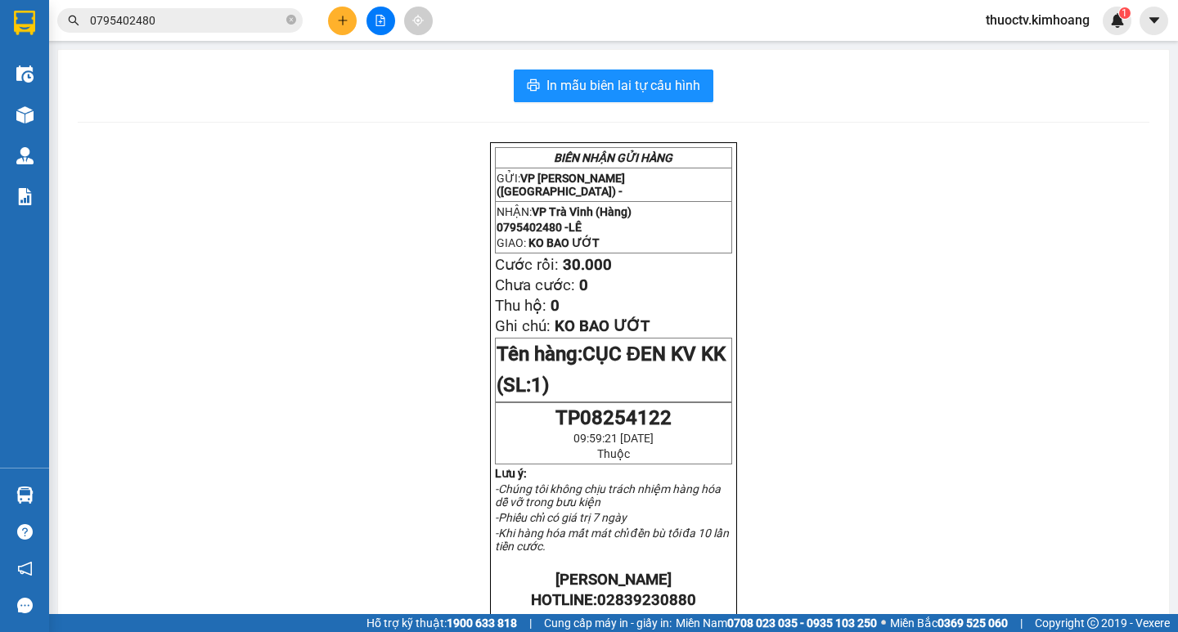
click at [163, 19] on input "0795402480" at bounding box center [186, 20] width 193 height 18
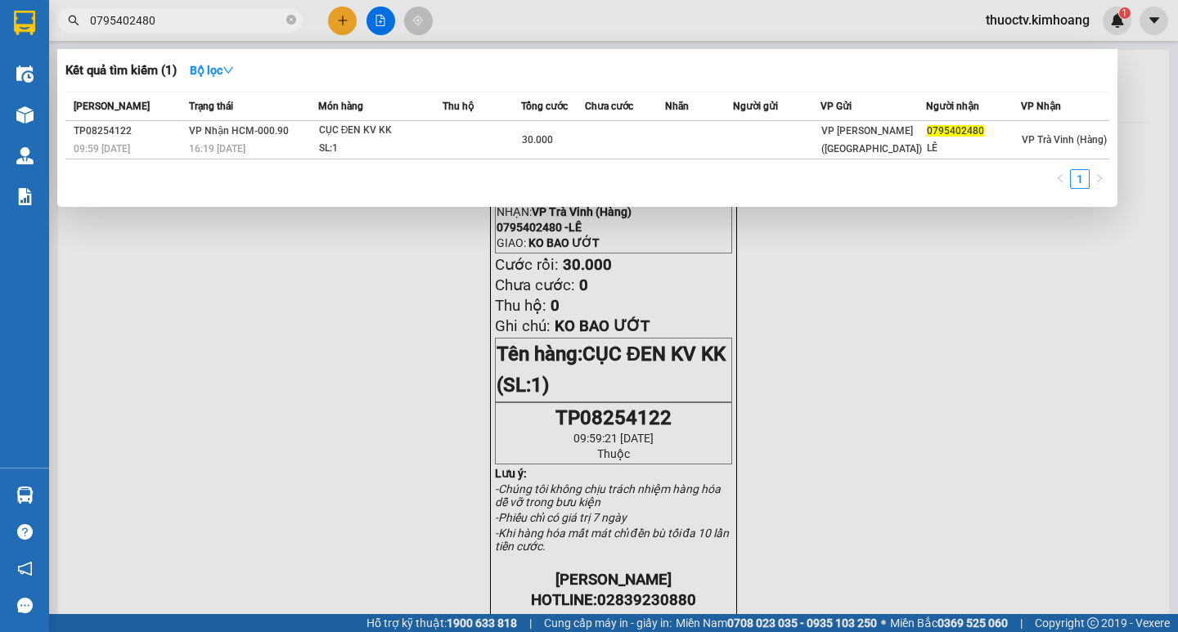
click at [163, 19] on input "0795402480" at bounding box center [186, 20] width 193 height 18
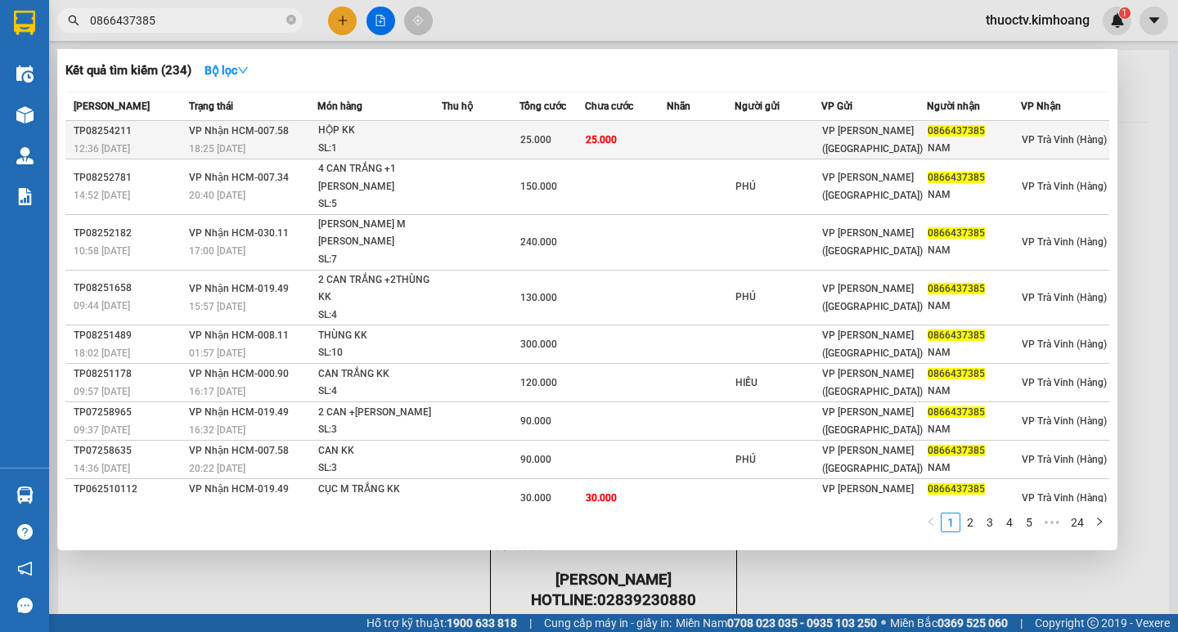
type input "0866437385"
click at [445, 141] on td at bounding box center [481, 140] width 79 height 38
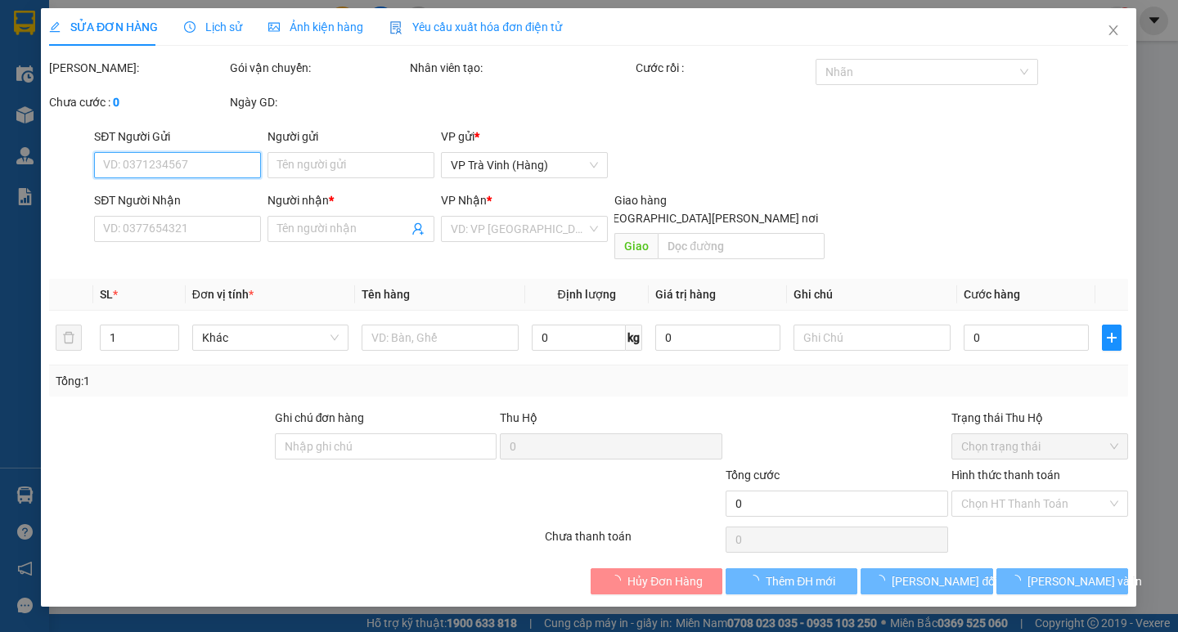
type input "0866437385"
type input "NAM"
type input "25.000"
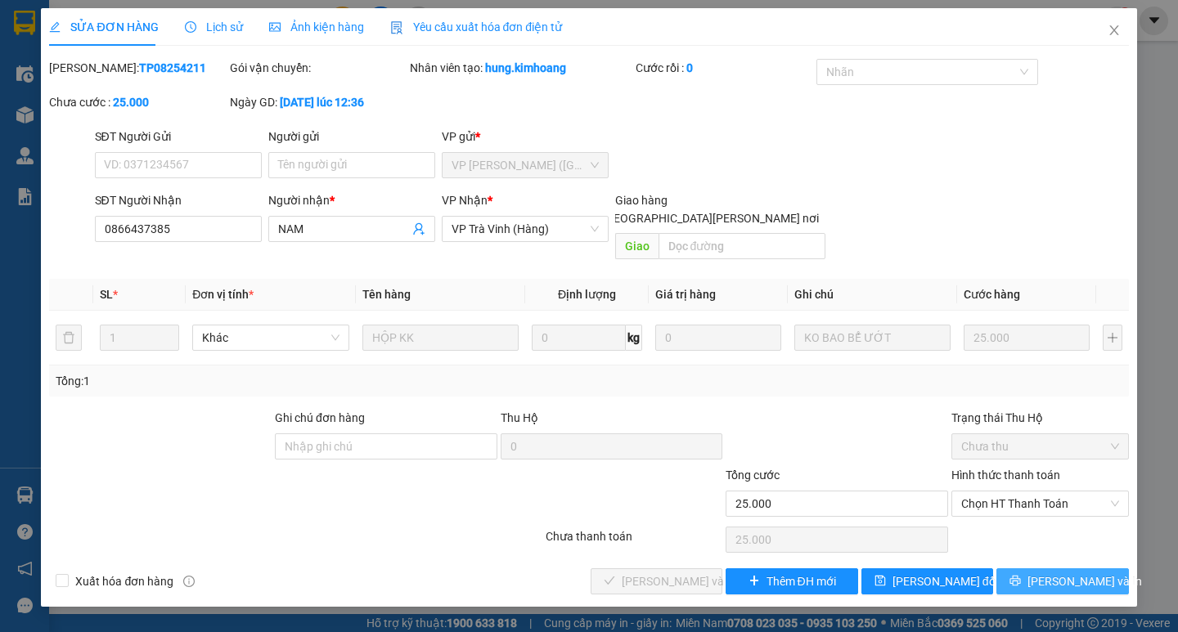
click at [1060, 573] on span "[PERSON_NAME] và In" at bounding box center [1084, 582] width 115 height 18
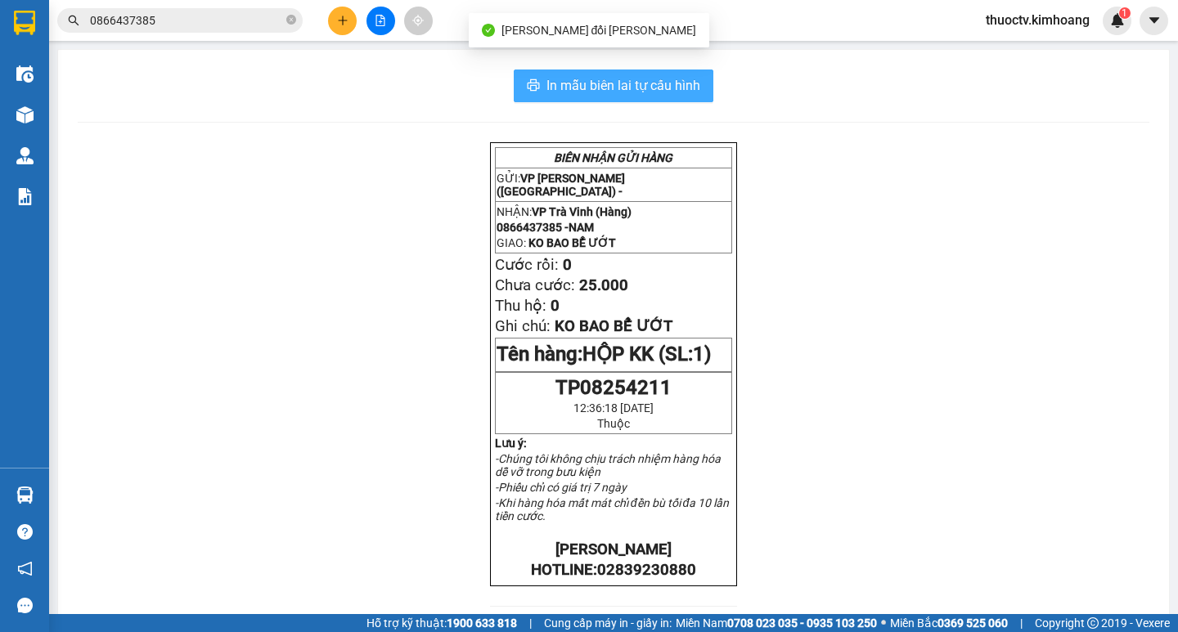
click at [552, 86] on span "In mẫu biên lai tự cấu hình" at bounding box center [623, 85] width 154 height 20
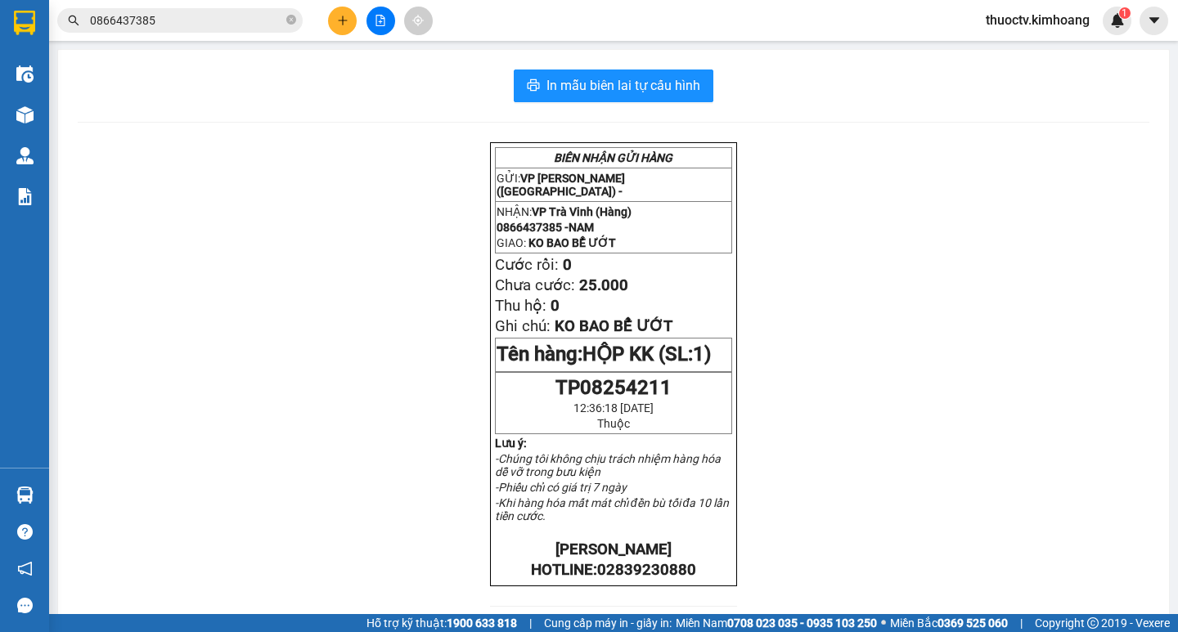
click at [166, 29] on input "0866437385" at bounding box center [186, 20] width 193 height 18
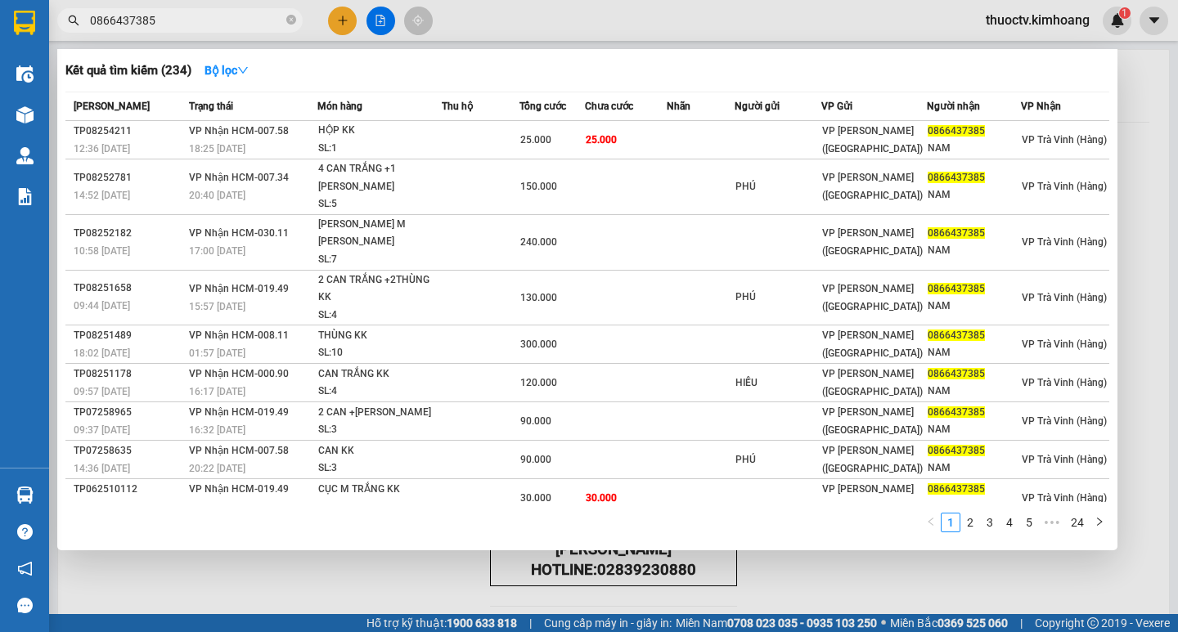
click at [165, 27] on input "0866437385" at bounding box center [186, 20] width 193 height 18
click at [163, 25] on input "0866437385" at bounding box center [186, 20] width 193 height 18
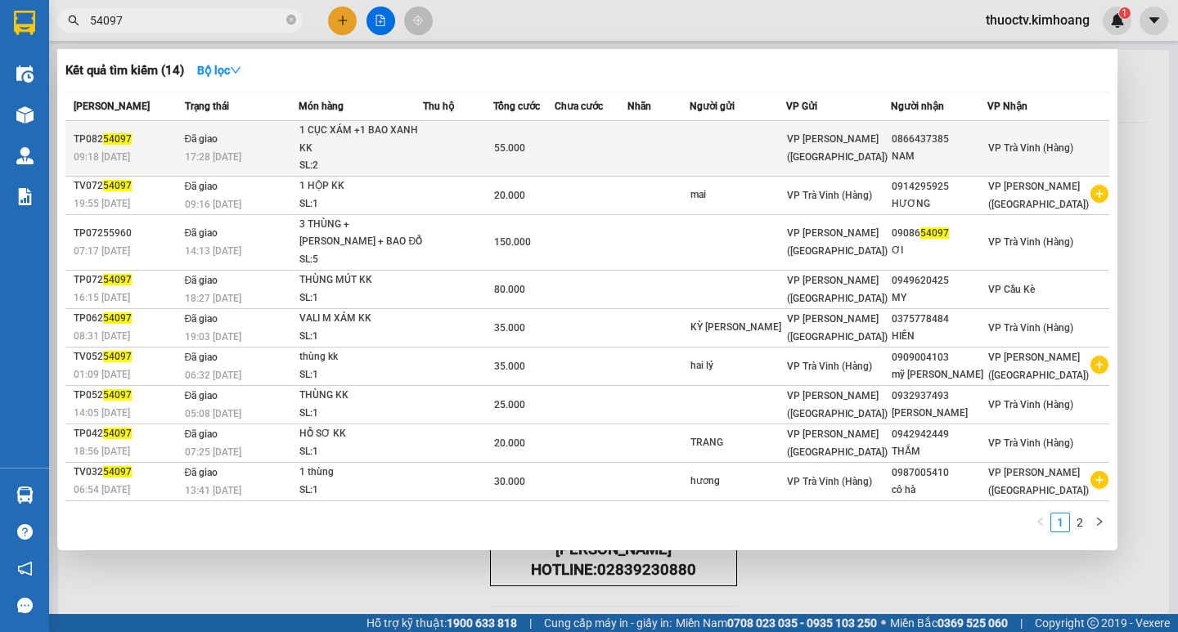
type input "54097"
click at [607, 150] on td at bounding box center [591, 149] width 73 height 56
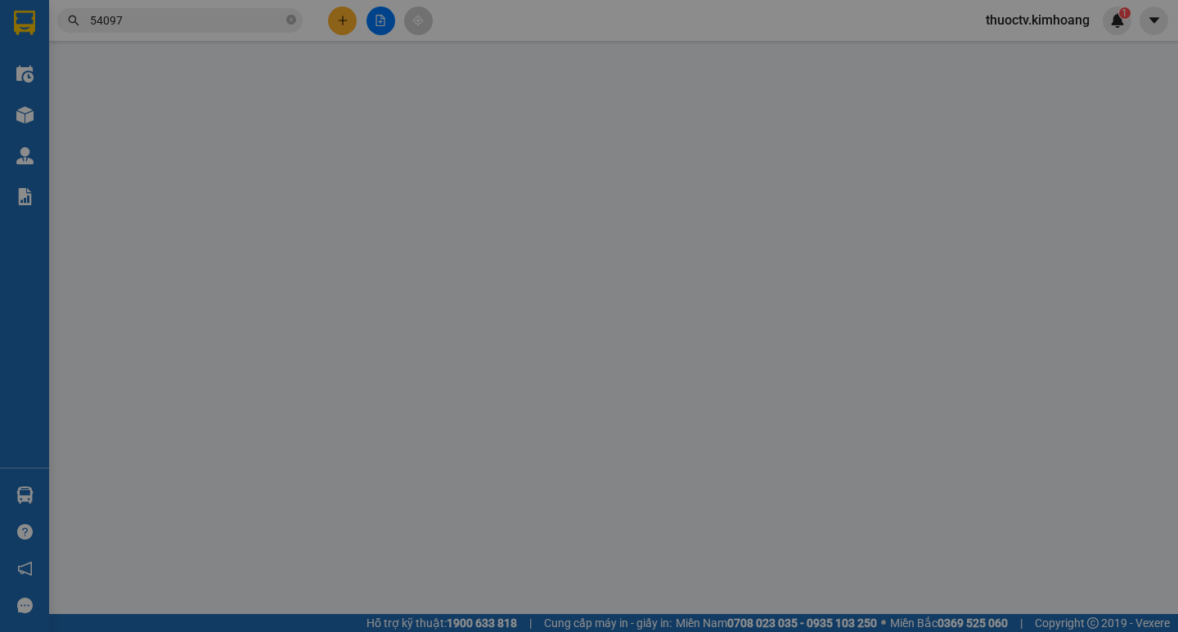
type input "0866437385"
type input "NAM"
type input "55.000"
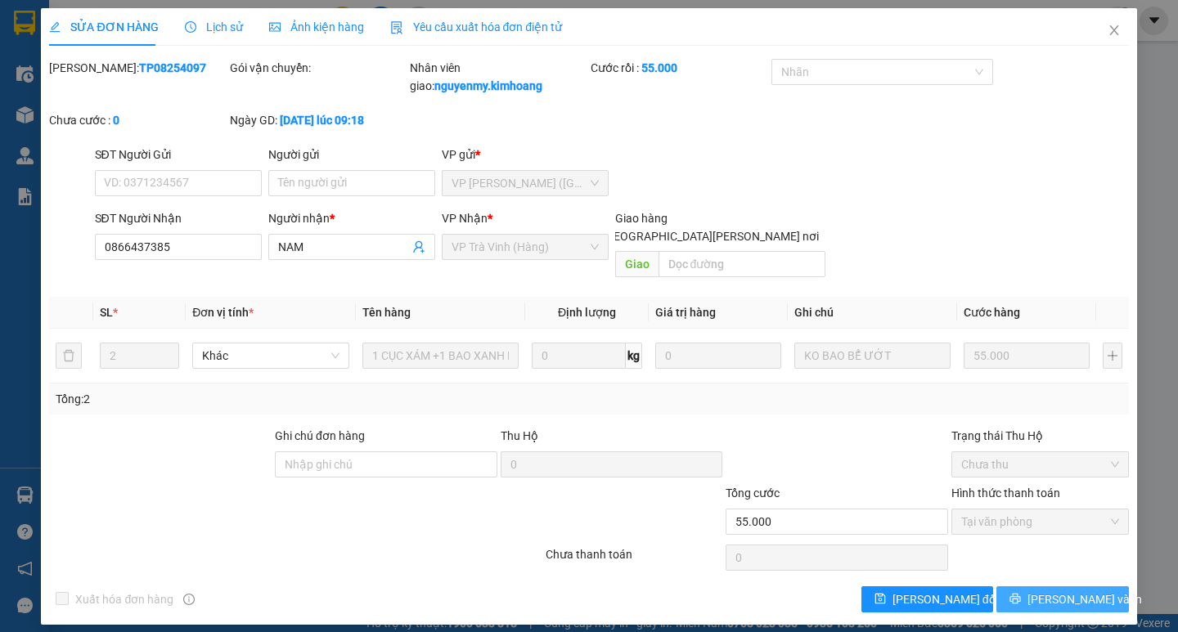
click at [1062, 591] on span "[PERSON_NAME] và In" at bounding box center [1084, 600] width 115 height 18
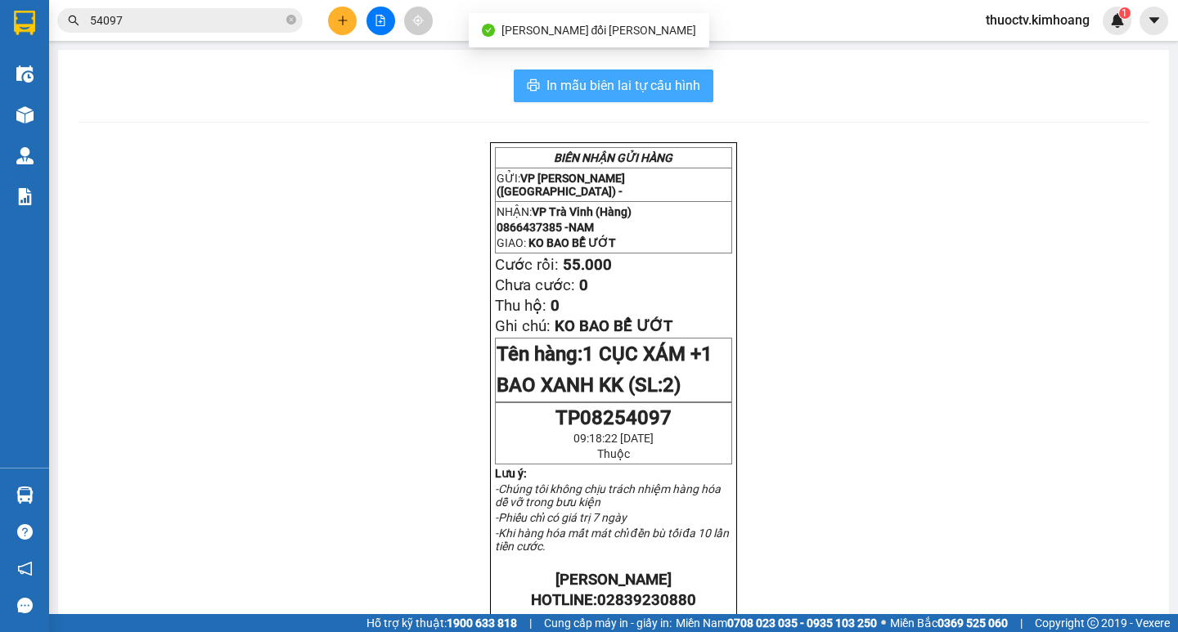
click at [546, 83] on span "In mẫu biên lai tự cấu hình" at bounding box center [623, 85] width 154 height 20
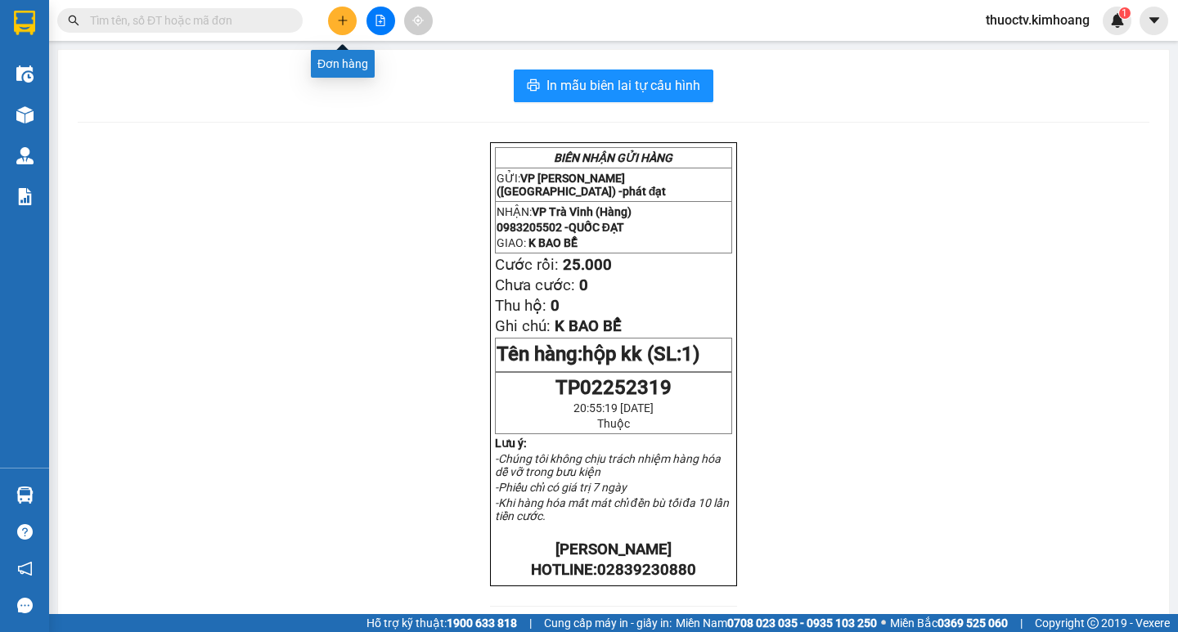
click at [351, 21] on button at bounding box center [342, 21] width 29 height 29
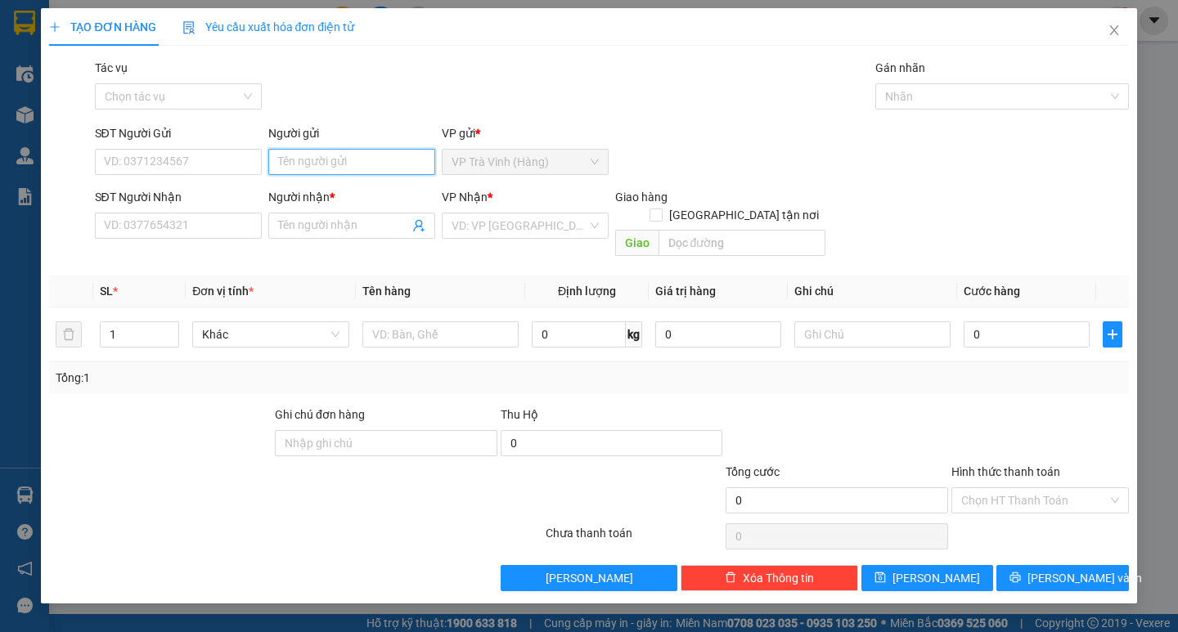
click at [324, 163] on input "Người gửi" at bounding box center [351, 162] width 167 height 26
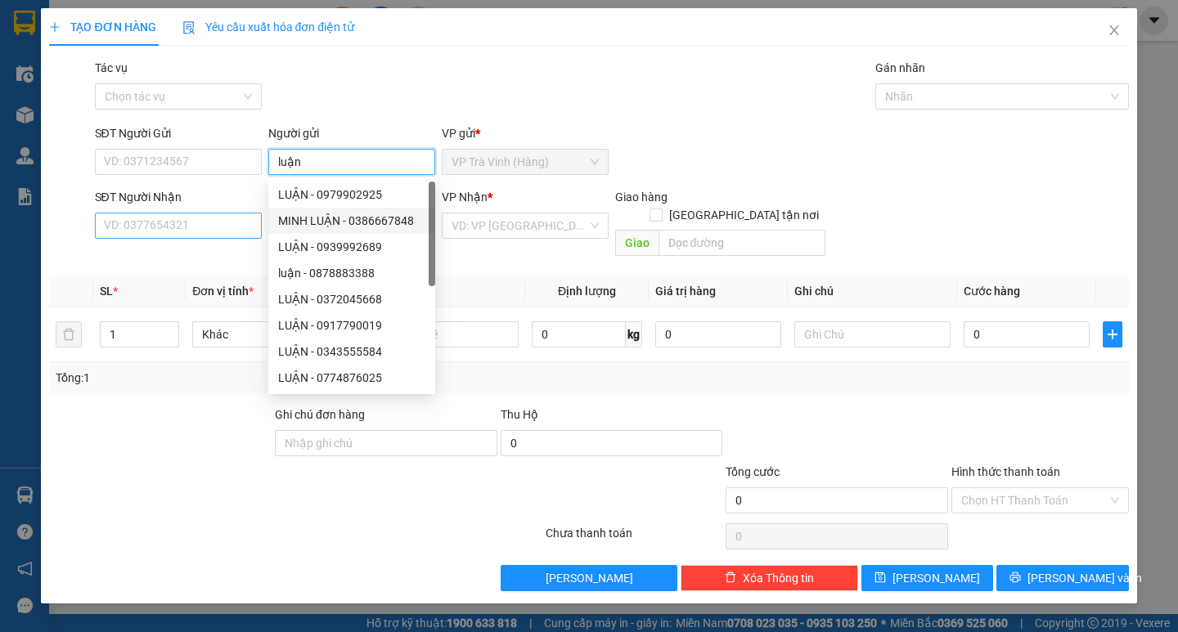
type input "luận"
click at [236, 220] on input "SĐT Người Nhận" at bounding box center [178, 226] width 167 height 26
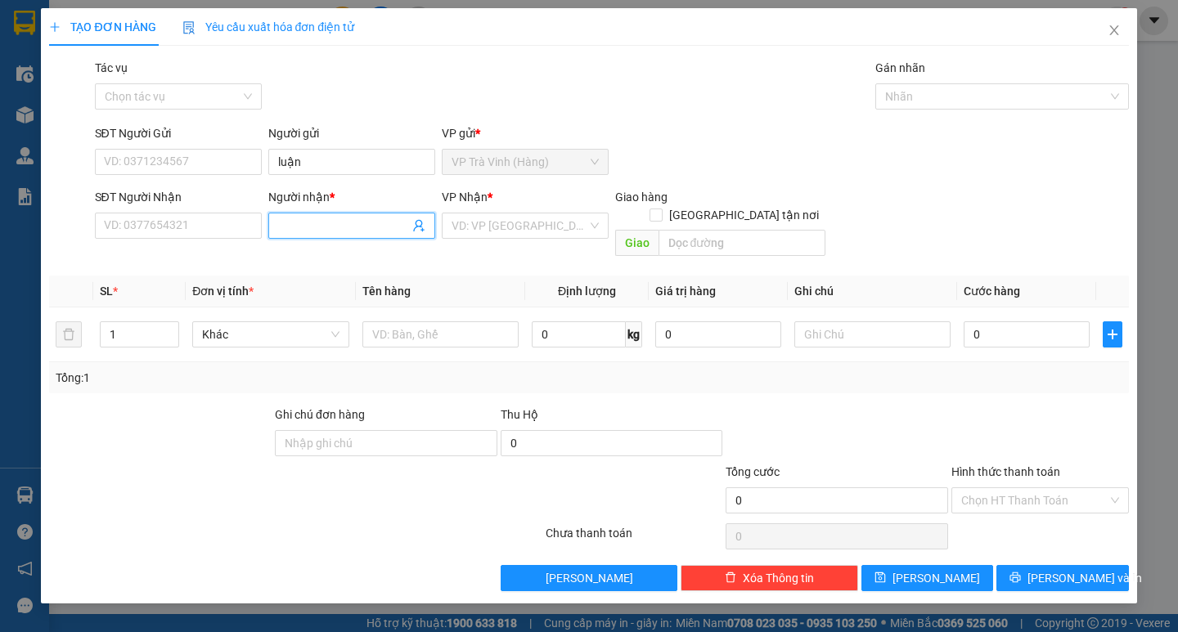
click at [296, 227] on input "Người nhận *" at bounding box center [343, 226] width 131 height 18
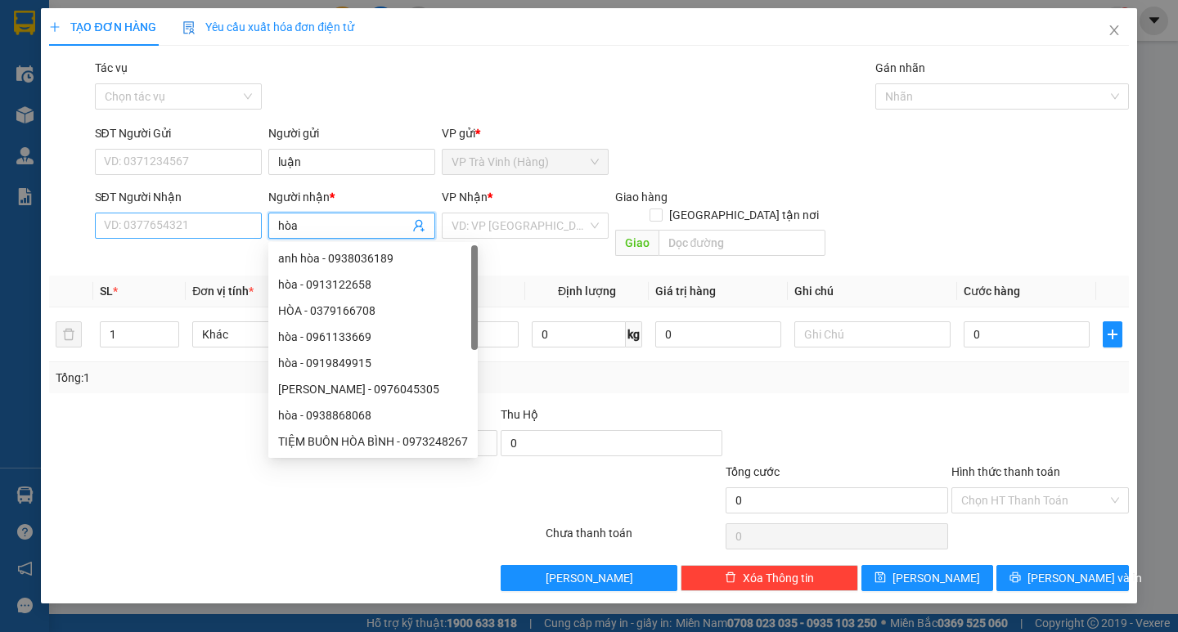
type input "hòa"
click at [239, 233] on input "SĐT Người Nhận" at bounding box center [178, 226] width 167 height 26
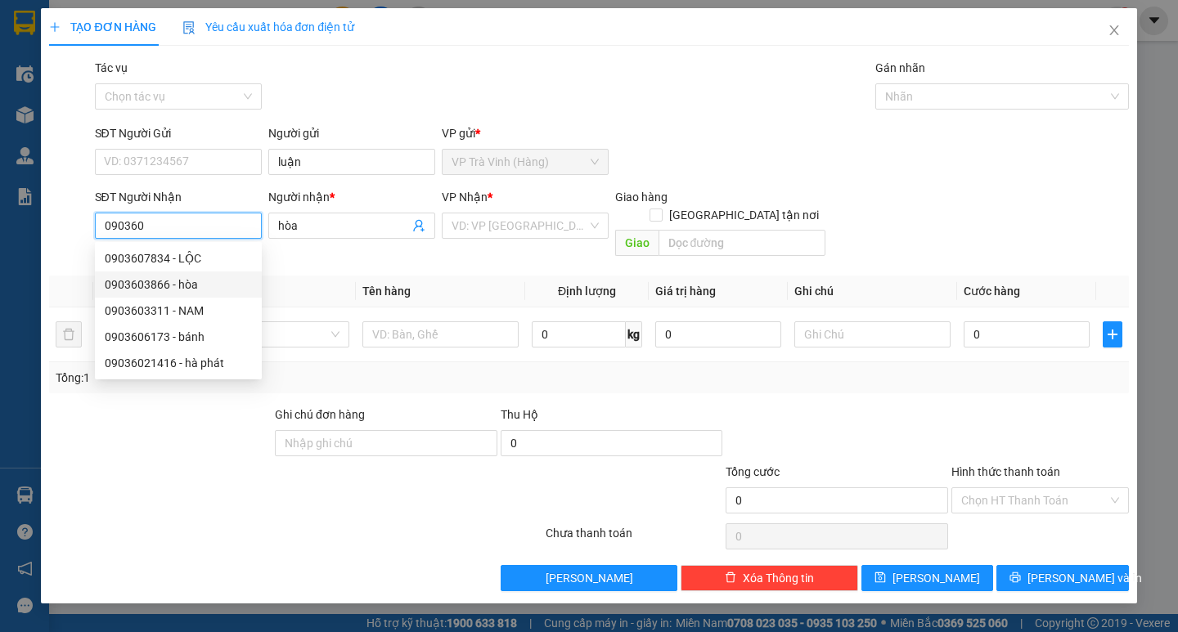
click at [178, 287] on div "0903603866 - hòa" at bounding box center [178, 285] width 147 height 18
type input "0903603866"
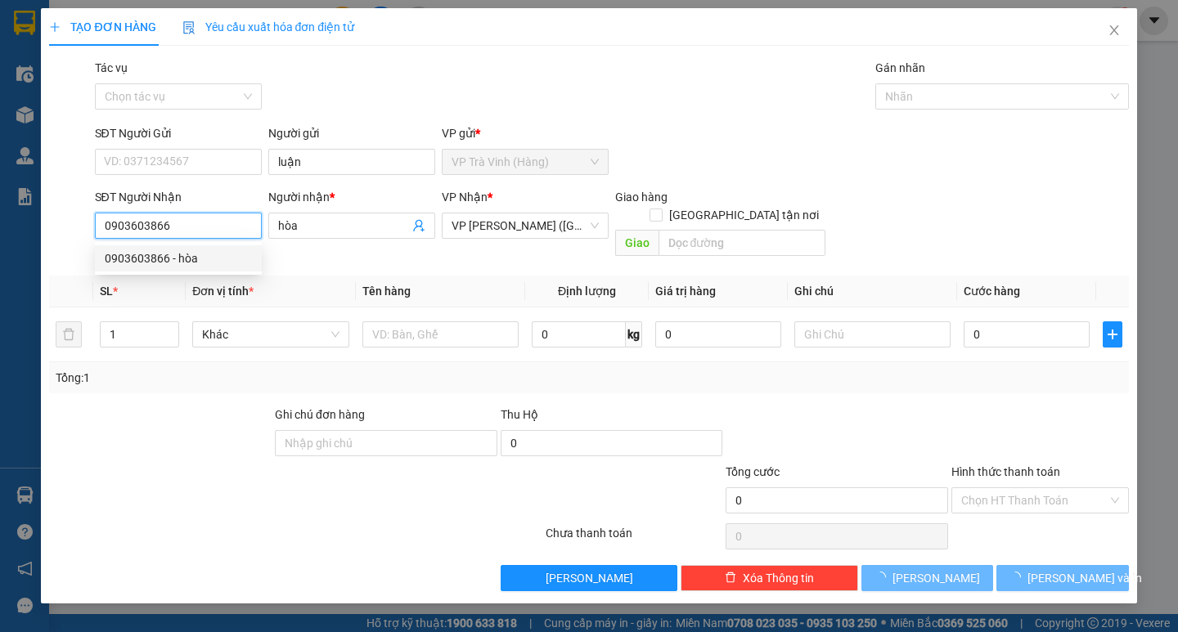
type input "80.000"
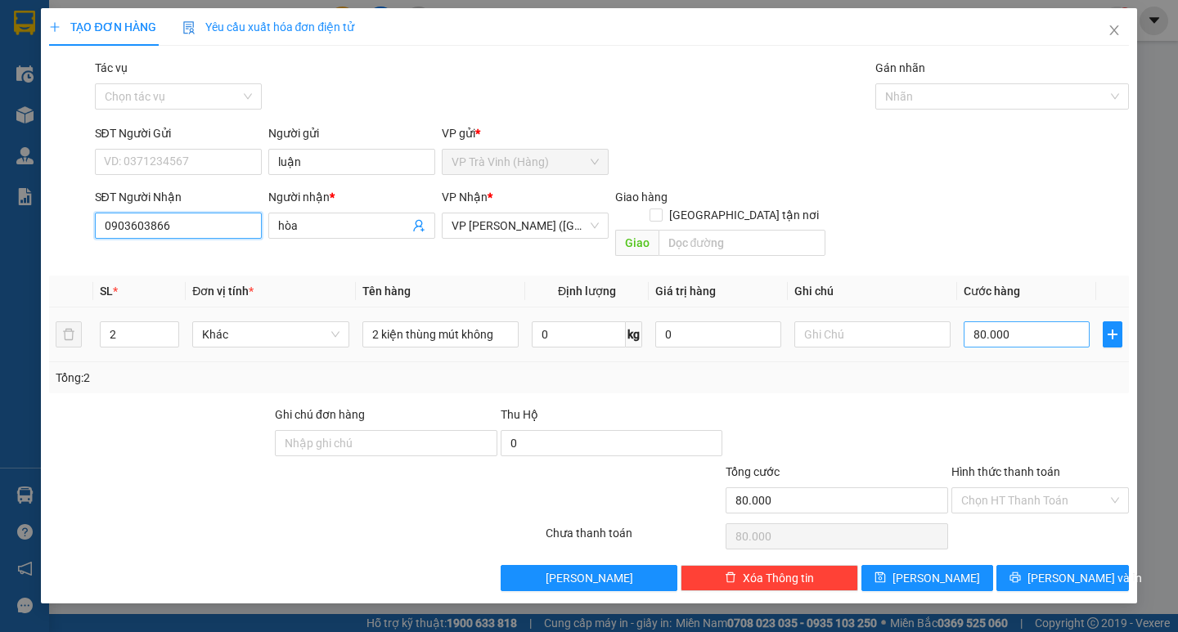
type input "0903603866"
click at [1022, 321] on input "80.000" at bounding box center [1027, 334] width 126 height 26
type input "8"
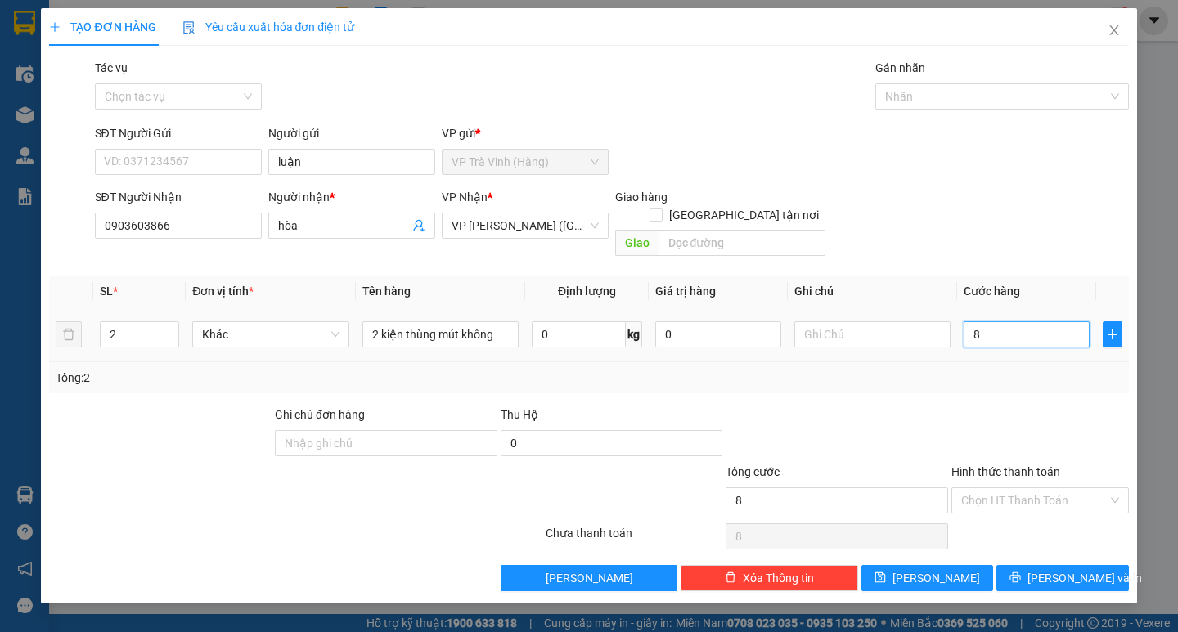
type input "80"
type input "80.000"
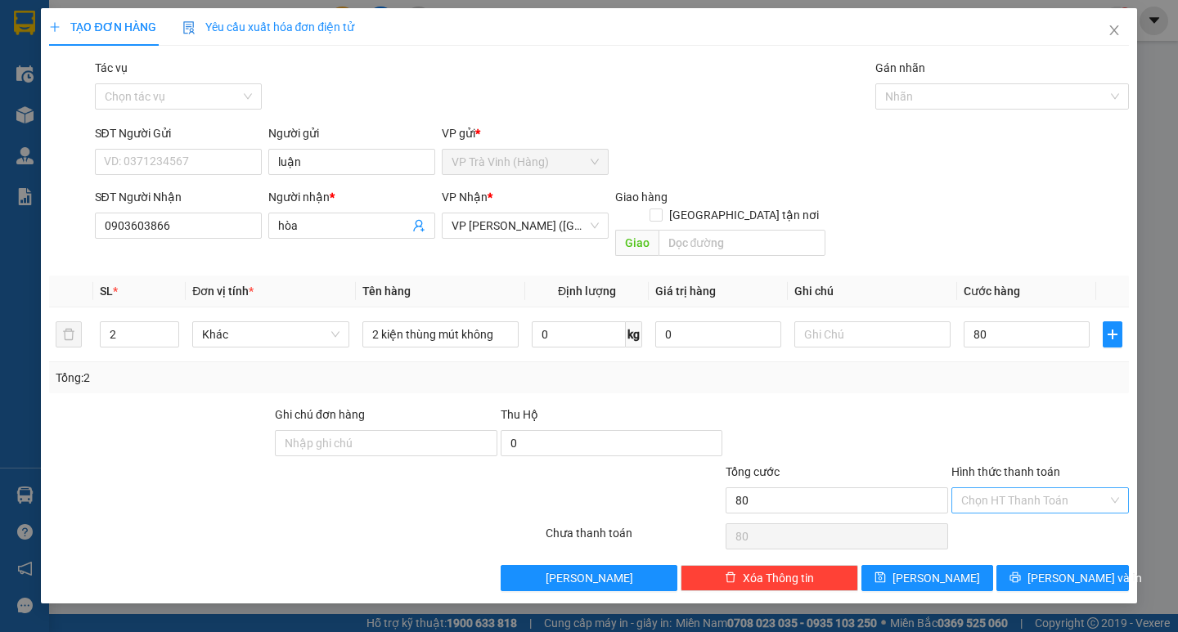
type input "80.000"
click at [1020, 488] on input "Hình thức thanh toán" at bounding box center [1034, 500] width 146 height 25
click at [1009, 514] on div "Tại văn phòng" at bounding box center [1040, 515] width 158 height 18
type input "0"
click at [1054, 569] on span "[PERSON_NAME] và In" at bounding box center [1084, 578] width 115 height 18
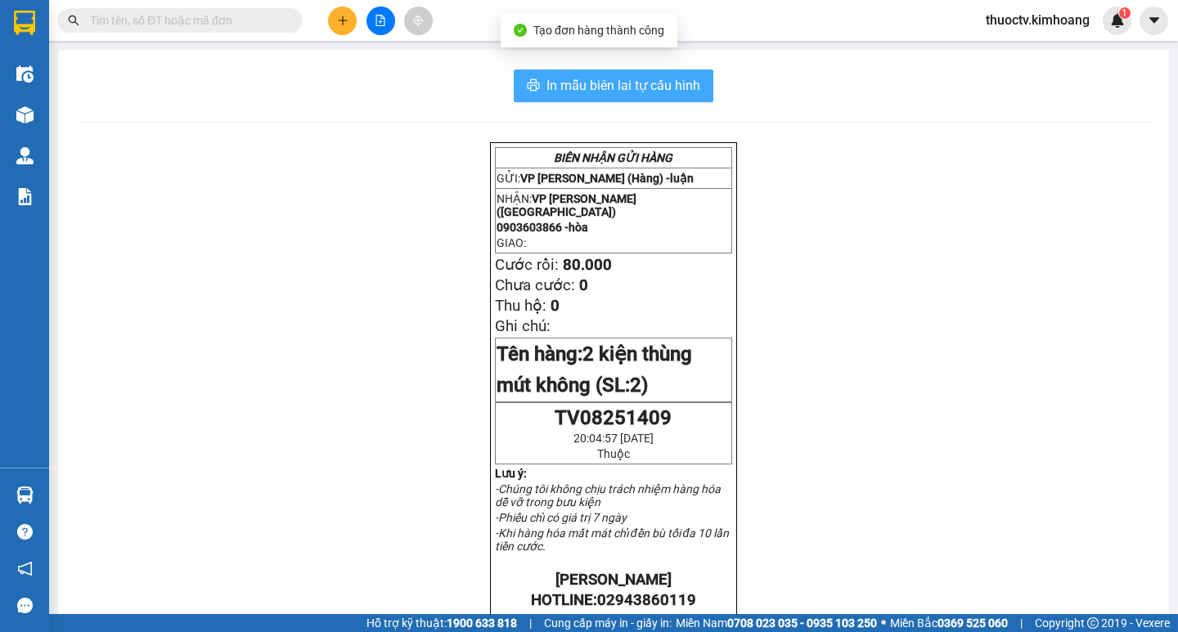
click at [546, 85] on span "In mẫu biên lai tự cấu hình" at bounding box center [623, 85] width 154 height 20
